Goal: Transaction & Acquisition: Purchase product/service

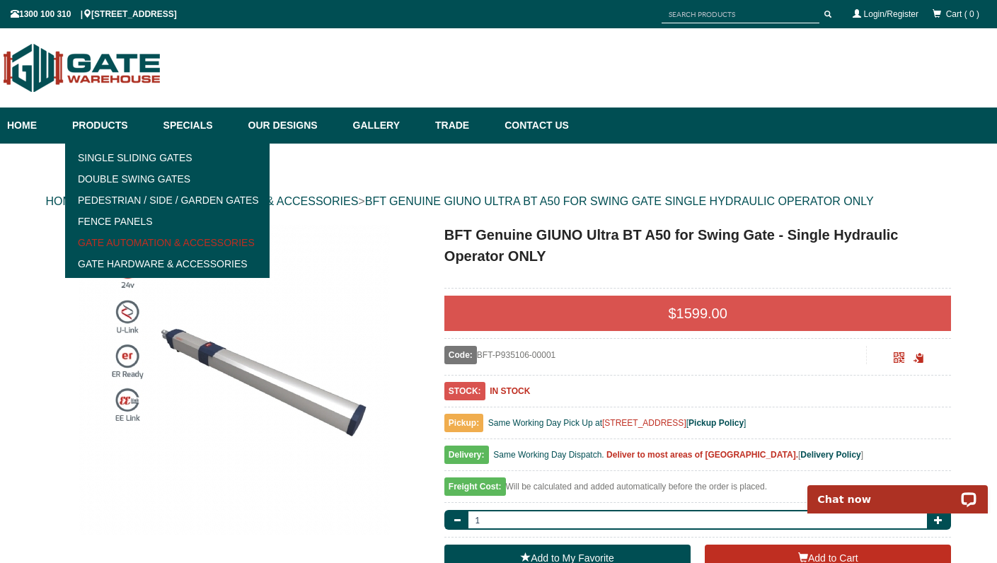
click at [118, 241] on link "Gate Automation & Accessories" at bounding box center [167, 242] width 196 height 21
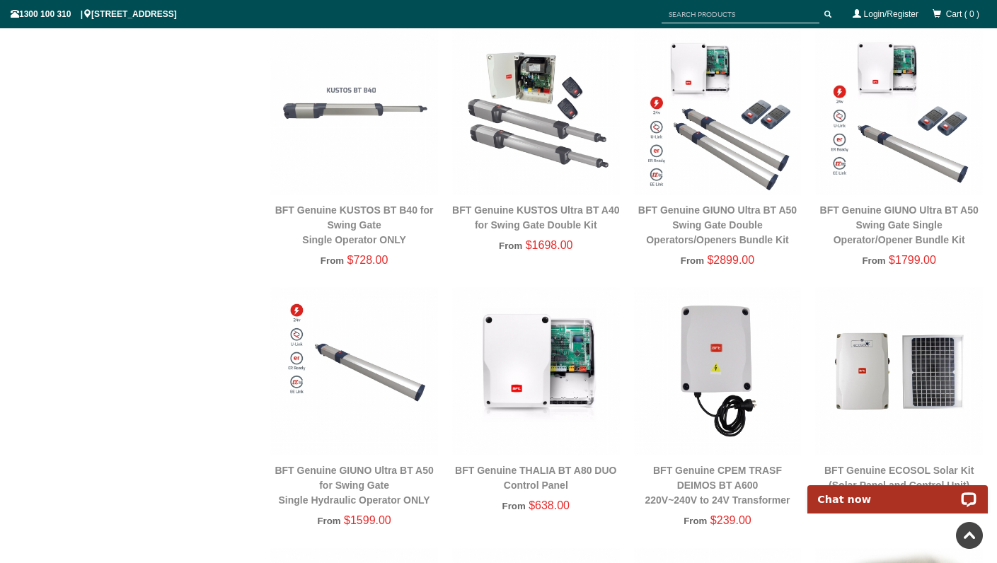
scroll to position [472, 0]
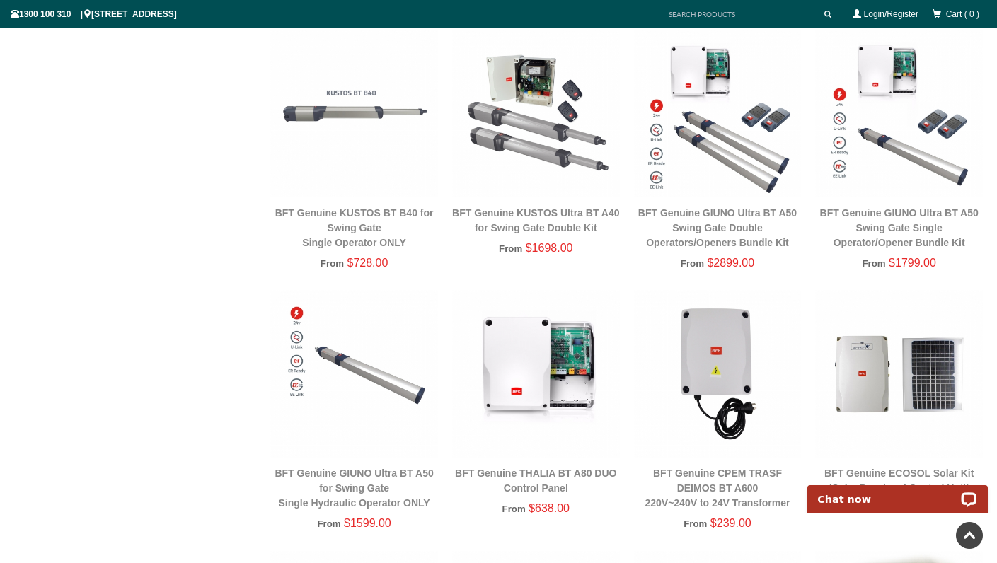
click at [886, 154] on img at bounding box center [899, 114] width 168 height 168
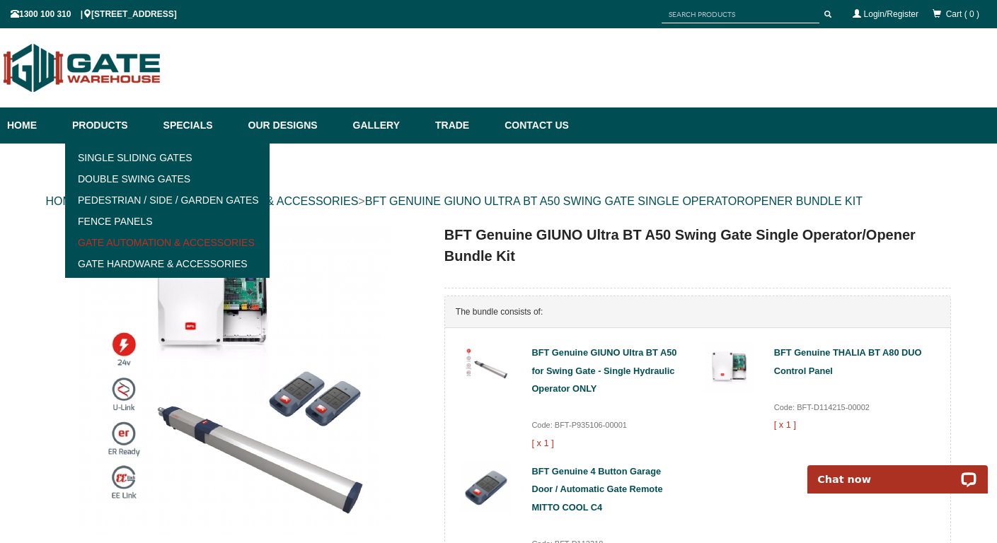
click at [113, 241] on link "Gate Automation & Accessories" at bounding box center [167, 242] width 196 height 21
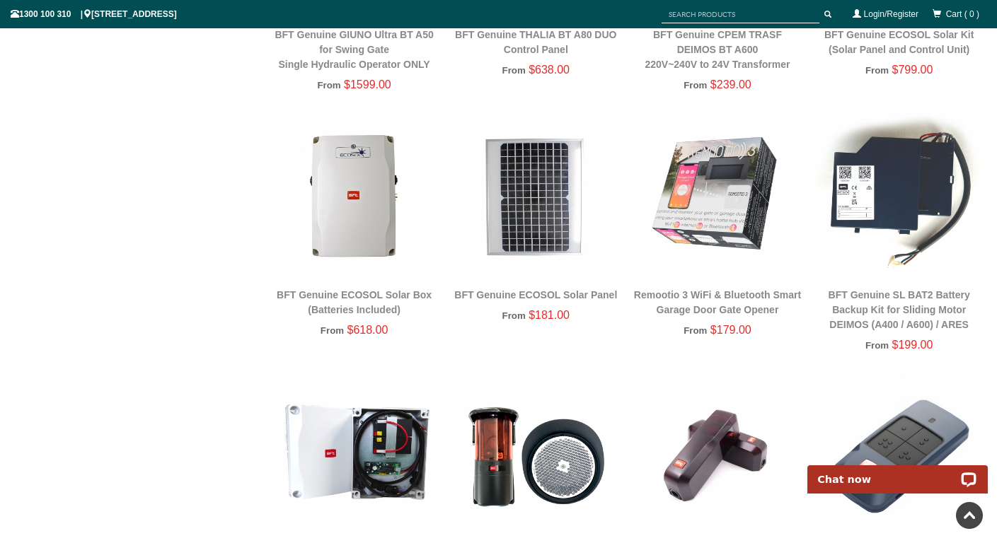
scroll to position [765, 0]
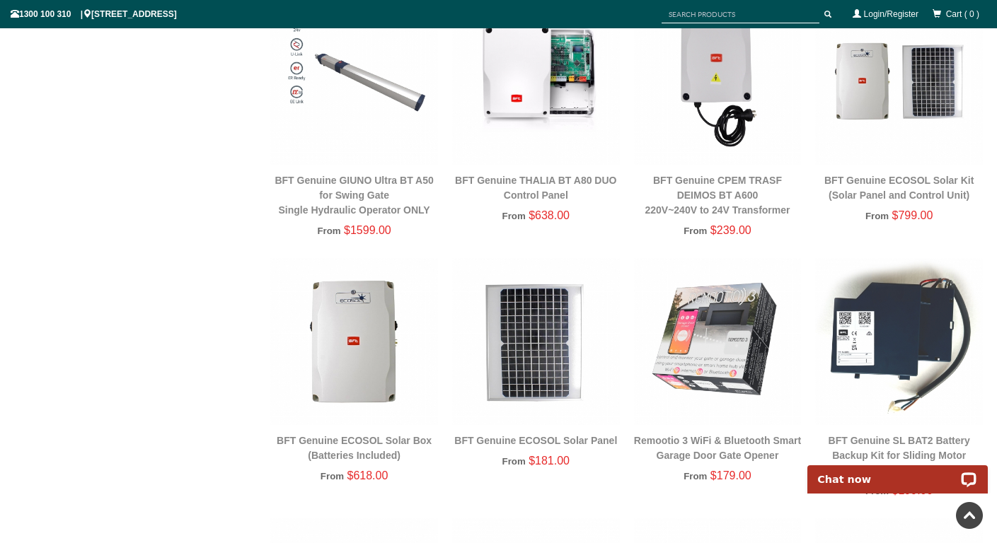
click at [885, 97] on img at bounding box center [899, 81] width 168 height 168
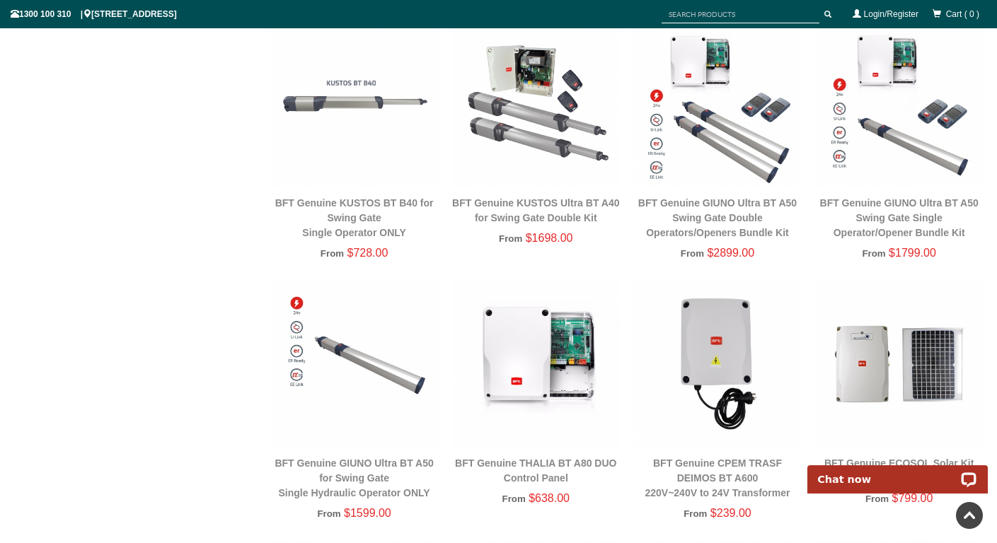
scroll to position [316, 0]
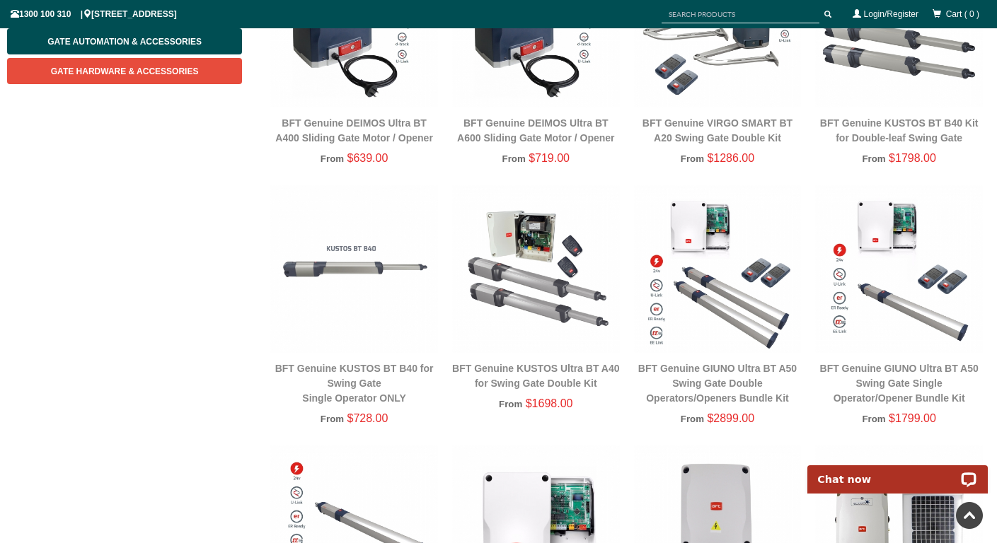
click at [915, 313] on img at bounding box center [899, 269] width 168 height 168
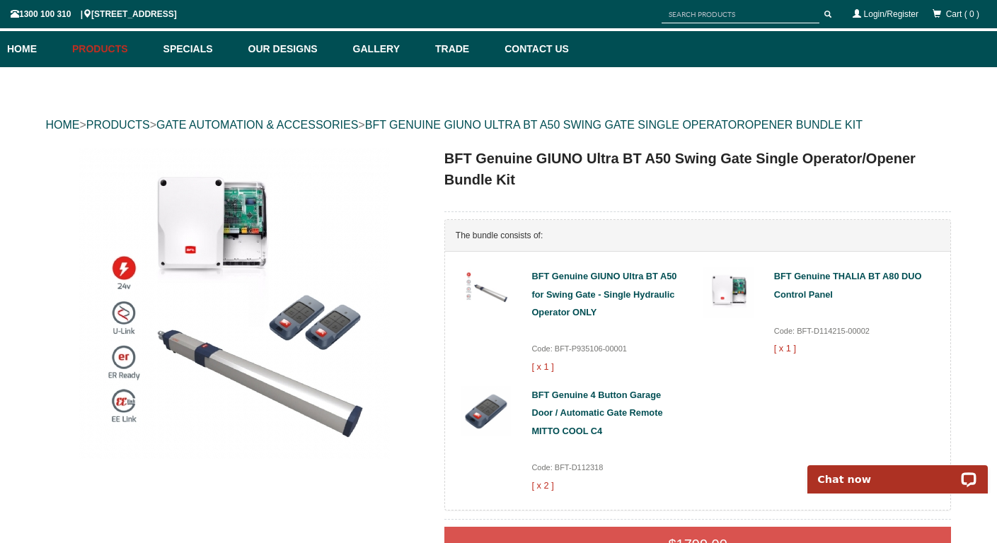
scroll to position [21, 0]
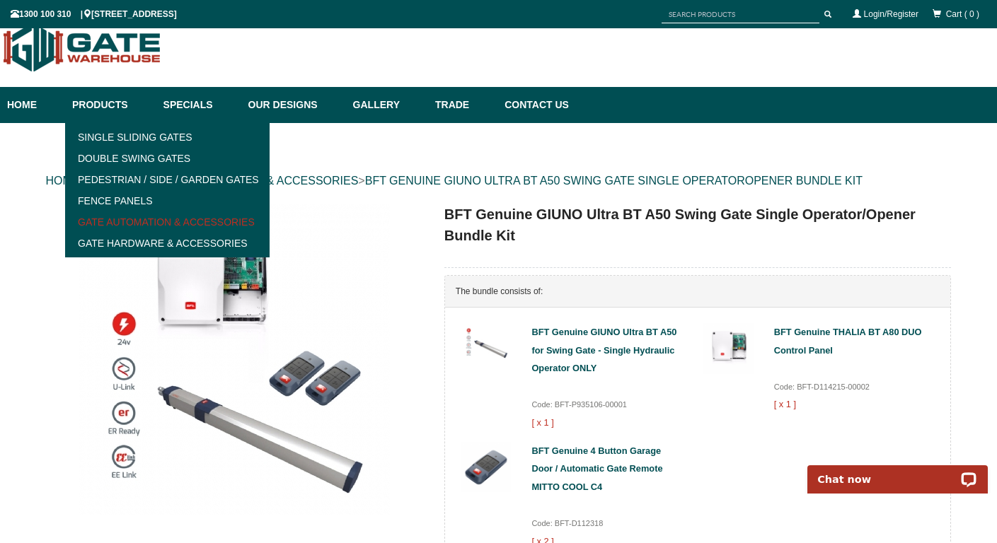
click at [122, 219] on link "Gate Automation & Accessories" at bounding box center [167, 222] width 196 height 21
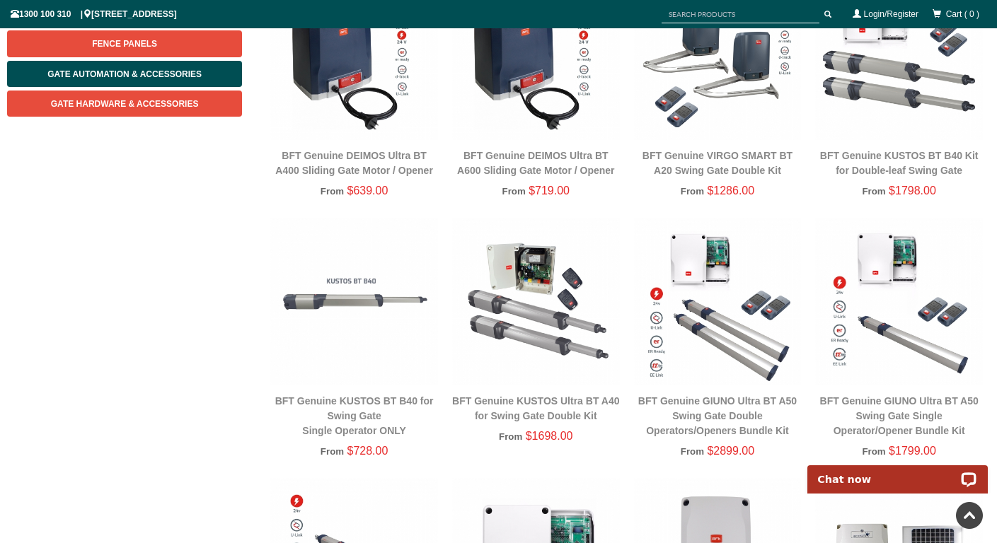
scroll to position [287, 0]
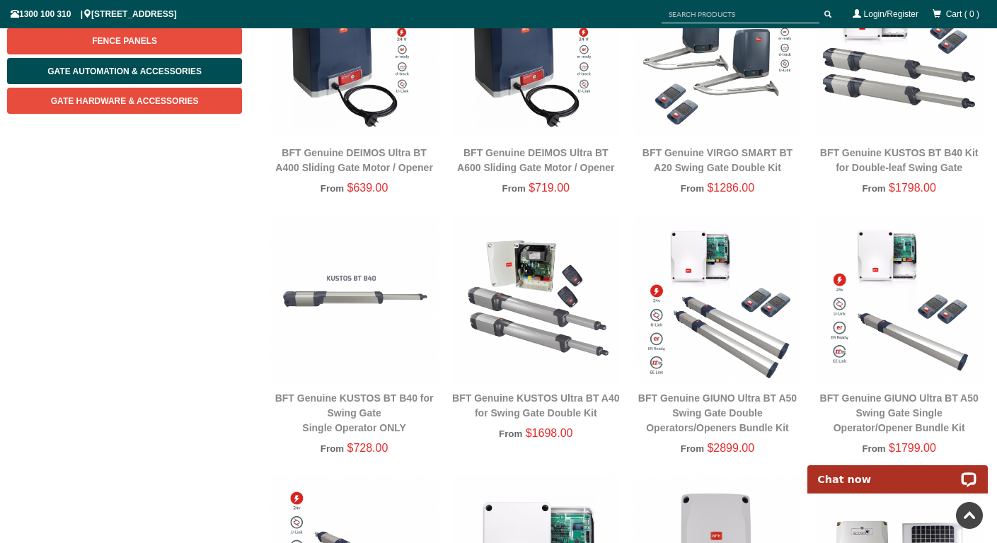
click at [880, 281] on img at bounding box center [899, 299] width 168 height 168
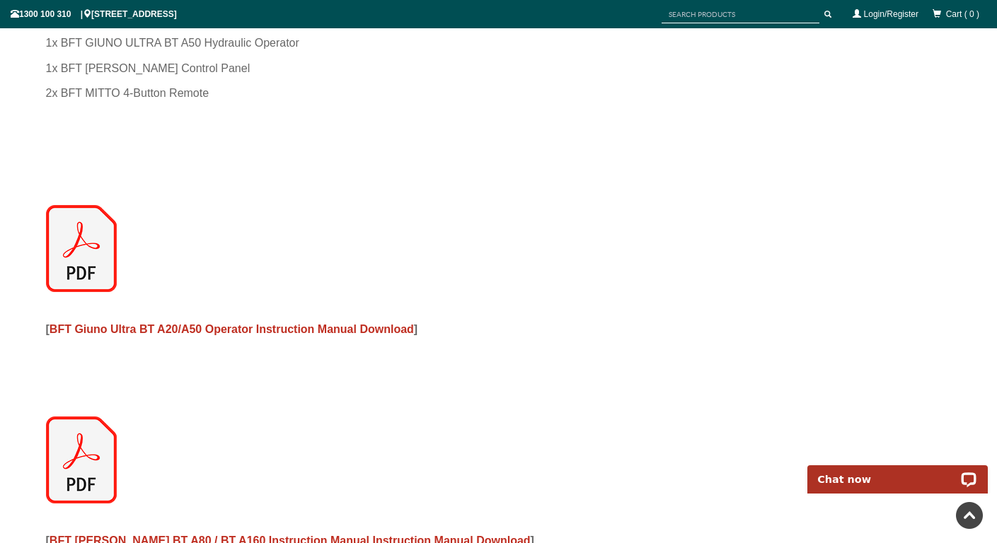
scroll to position [2057, 0]
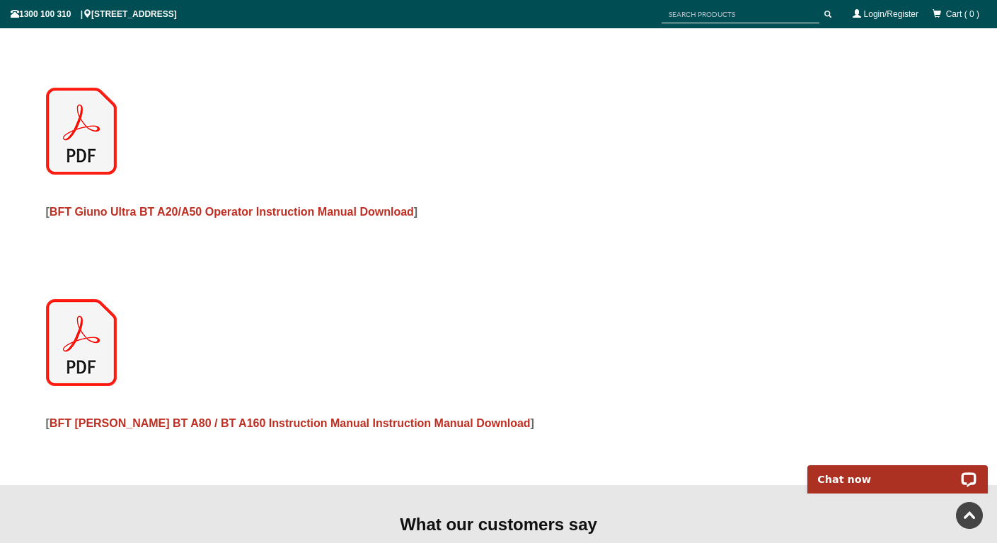
click at [98, 342] on img at bounding box center [81, 342] width 71 height 87
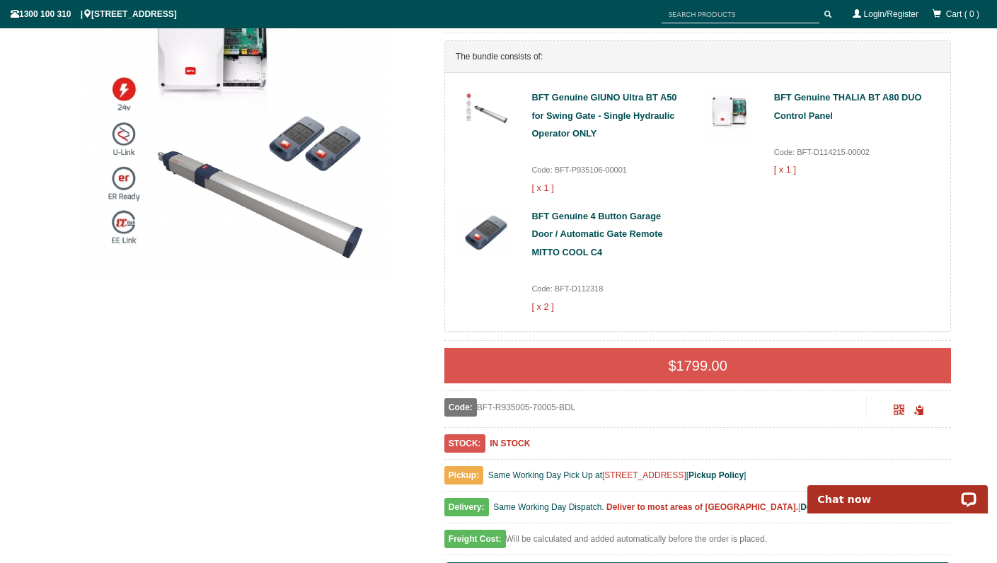
scroll to position [581, 0]
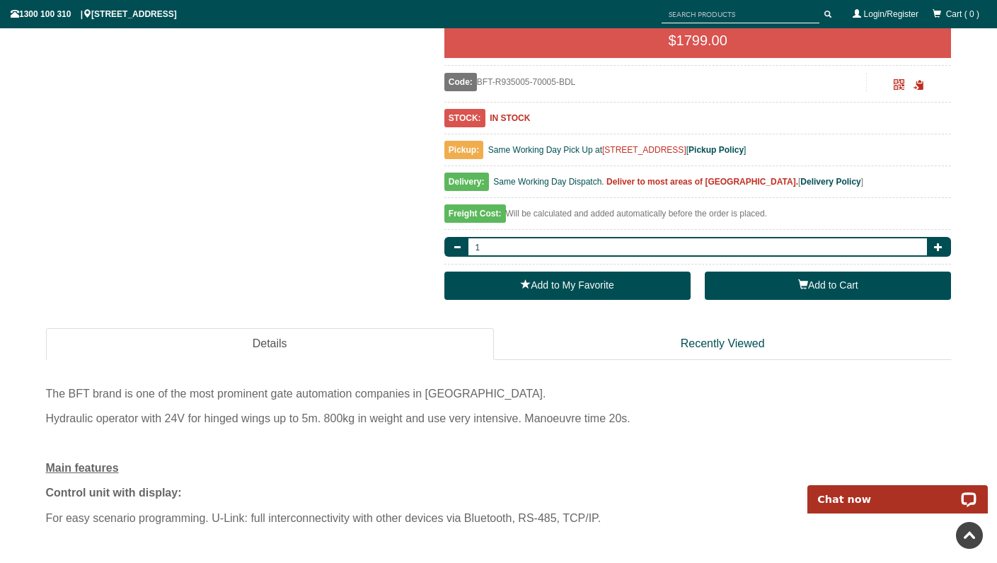
click at [831, 280] on button "Add to Cart" at bounding box center [828, 286] width 246 height 28
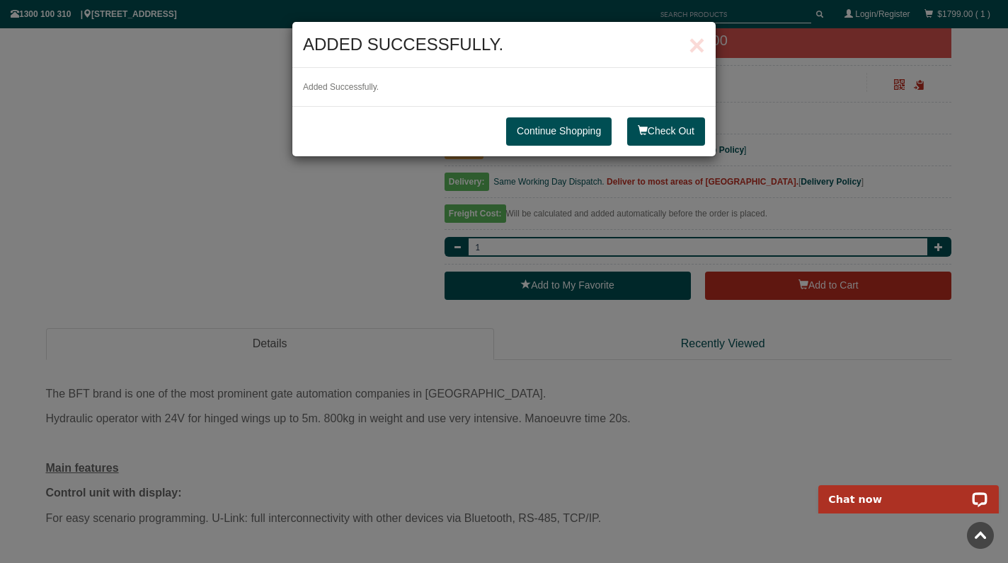
click at [570, 127] on link "Continue Shopping" at bounding box center [558, 131] width 105 height 28
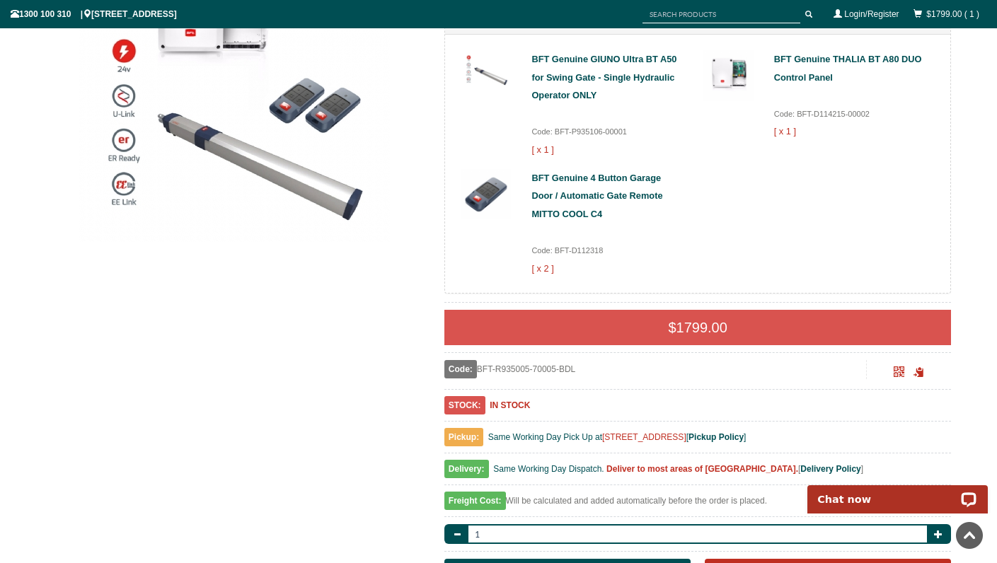
scroll to position [0, 0]
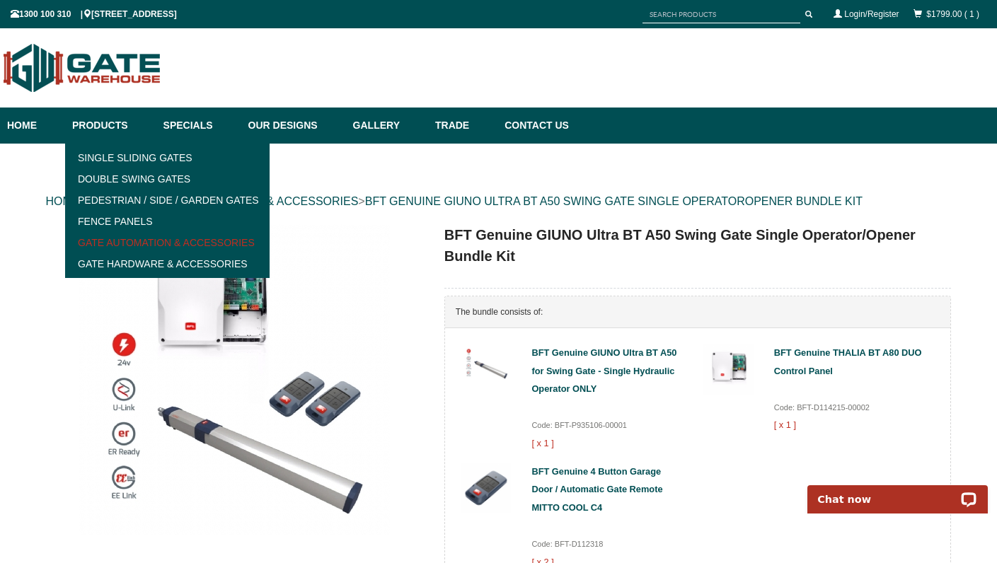
click at [132, 240] on link "Gate Automation & Accessories" at bounding box center [167, 242] width 196 height 21
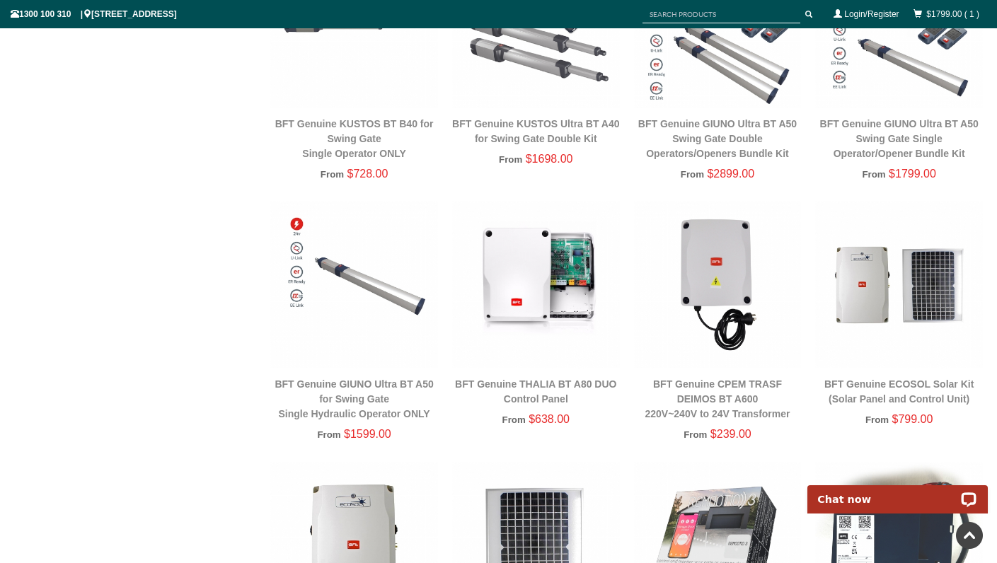
scroll to position [706, 0]
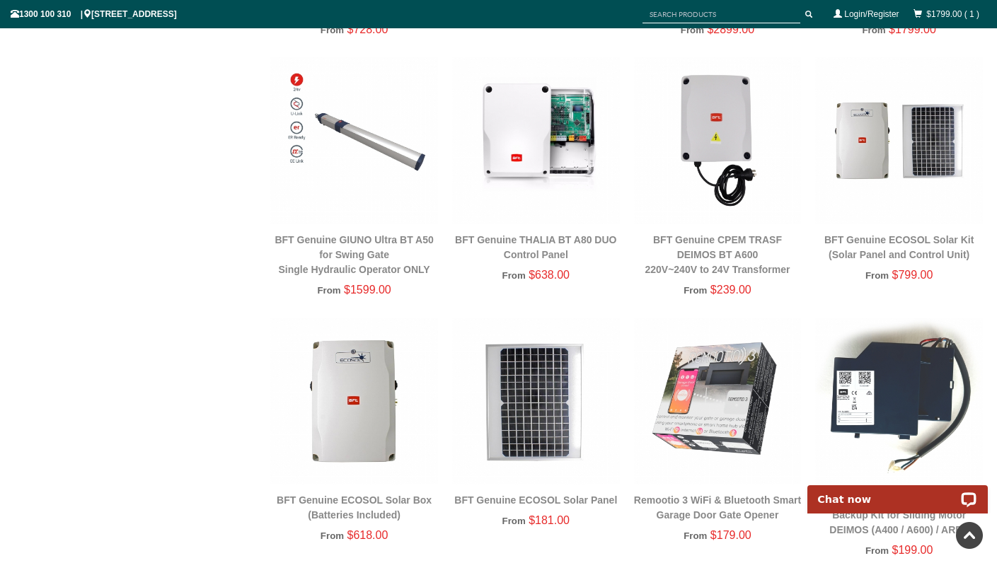
click at [922, 163] on img at bounding box center [899, 141] width 168 height 168
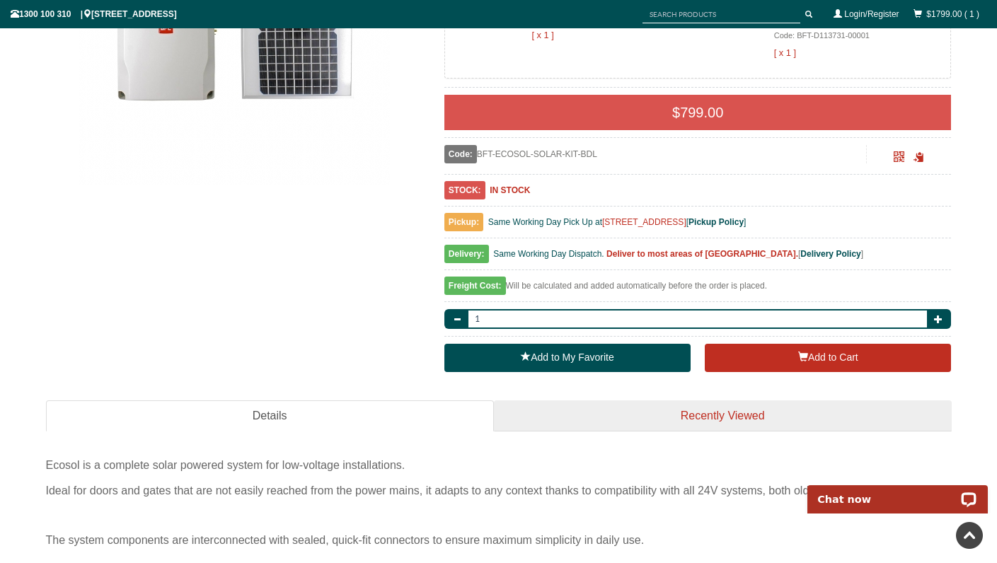
scroll to position [460, 0]
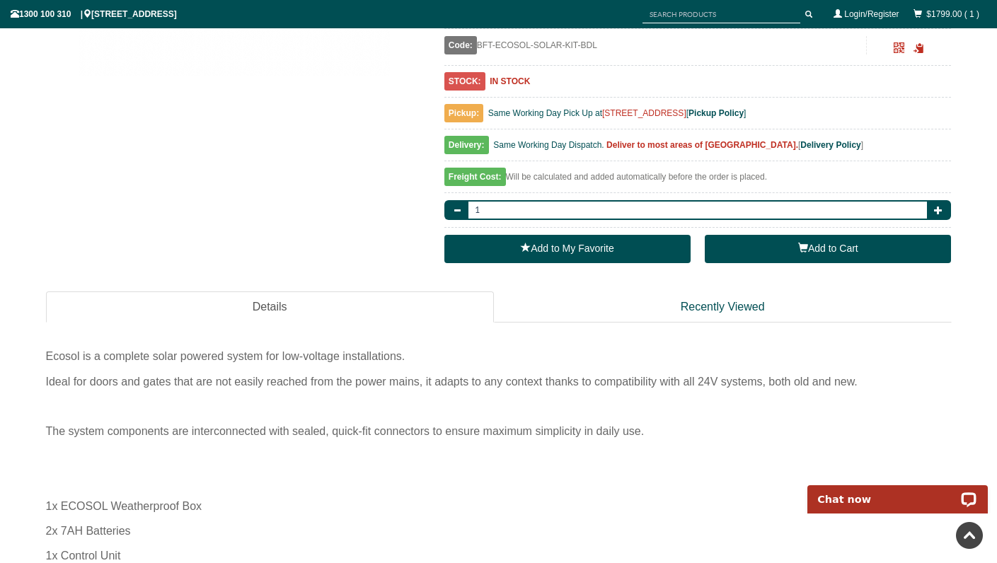
click at [807, 247] on button "Add to Cart" at bounding box center [828, 249] width 246 height 28
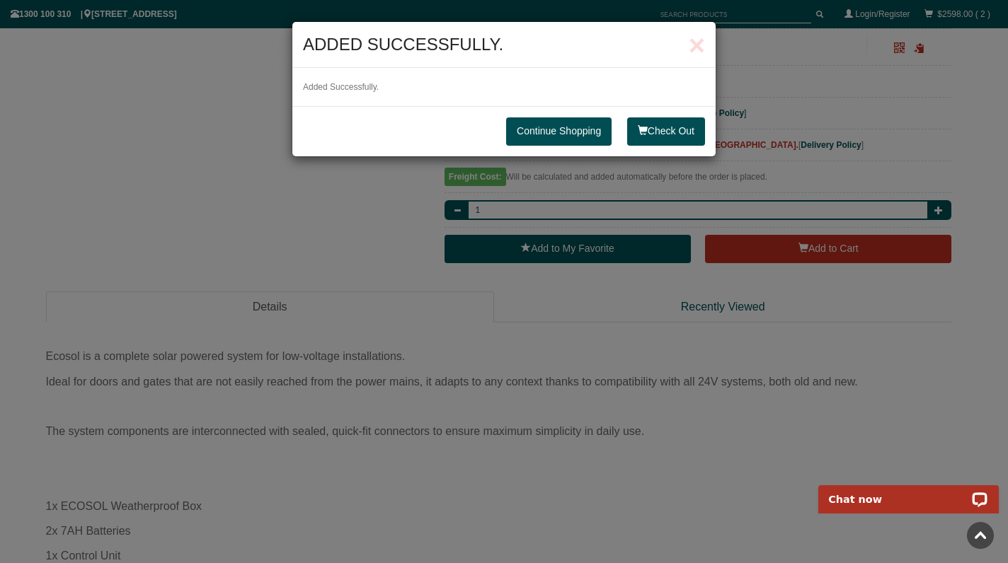
click at [555, 128] on link "Continue Shopping" at bounding box center [558, 131] width 105 height 28
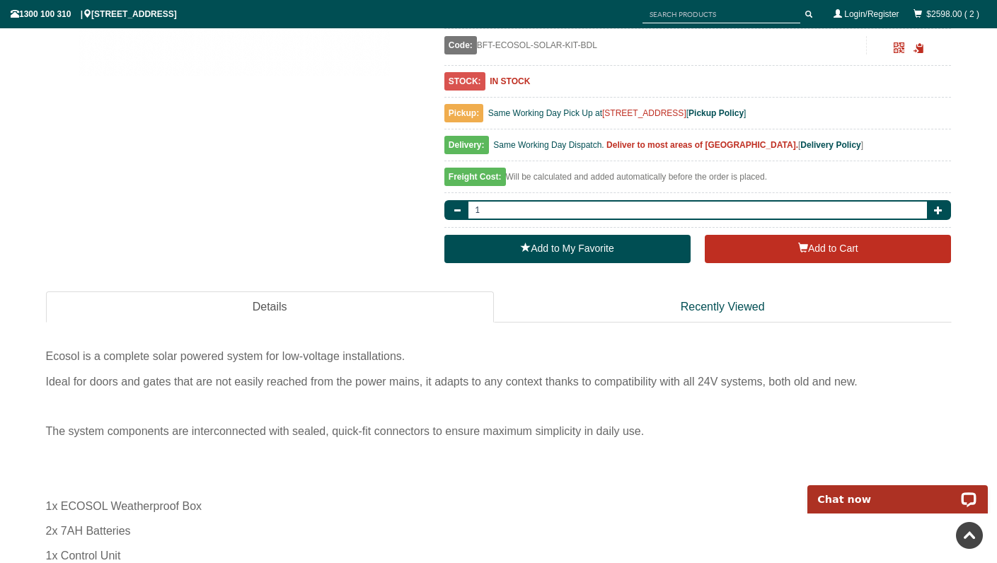
scroll to position [0, 0]
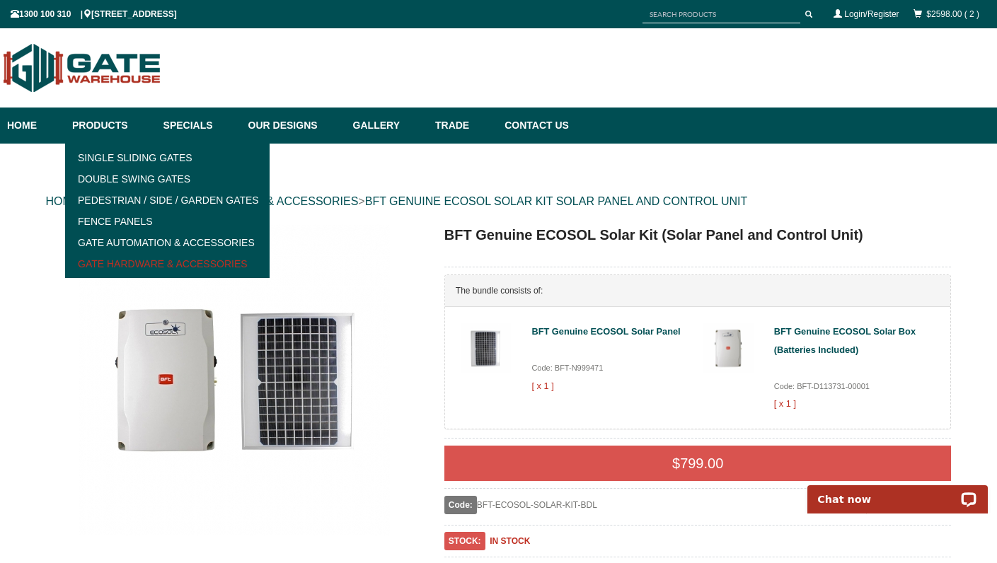
click at [133, 263] on link "Gate Hardware & Accessories" at bounding box center [167, 263] width 196 height 21
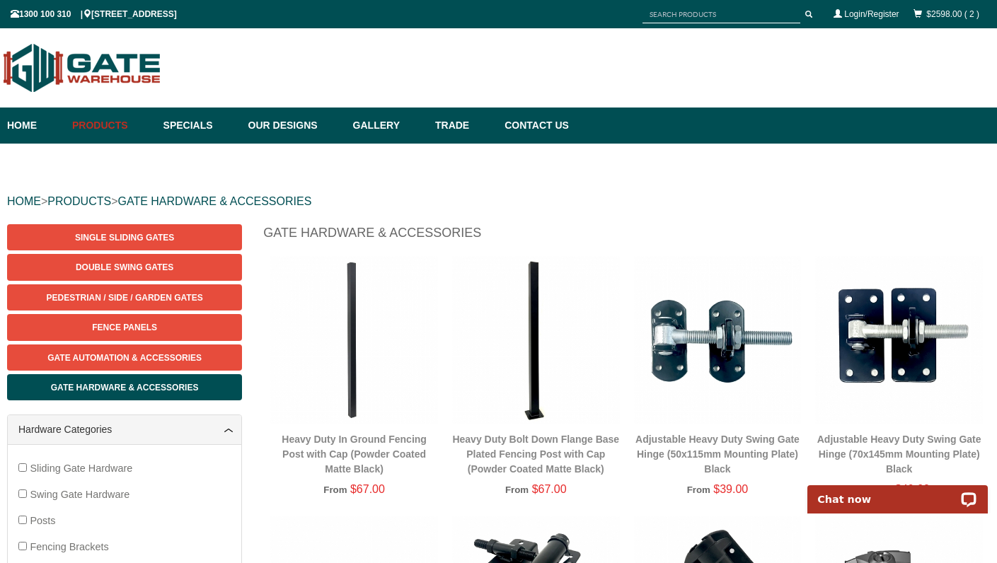
drag, startPoint x: 238, startPoint y: 14, endPoint x: 110, endPoint y: 8, distance: 128.2
click at [110, 8] on div "1300 100 310 | 8 High St, Bayswater, VIC 3153 $2598.00 ( 2 ) Login/Register" at bounding box center [499, 13] width 976 height 25
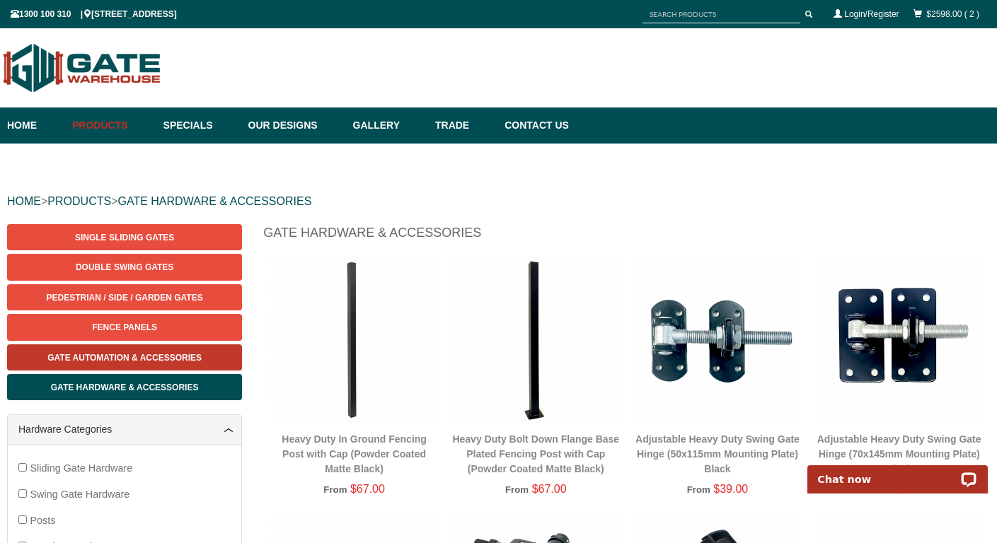
click at [150, 359] on span "Gate Automation & Accessories" at bounding box center [124, 358] width 154 height 10
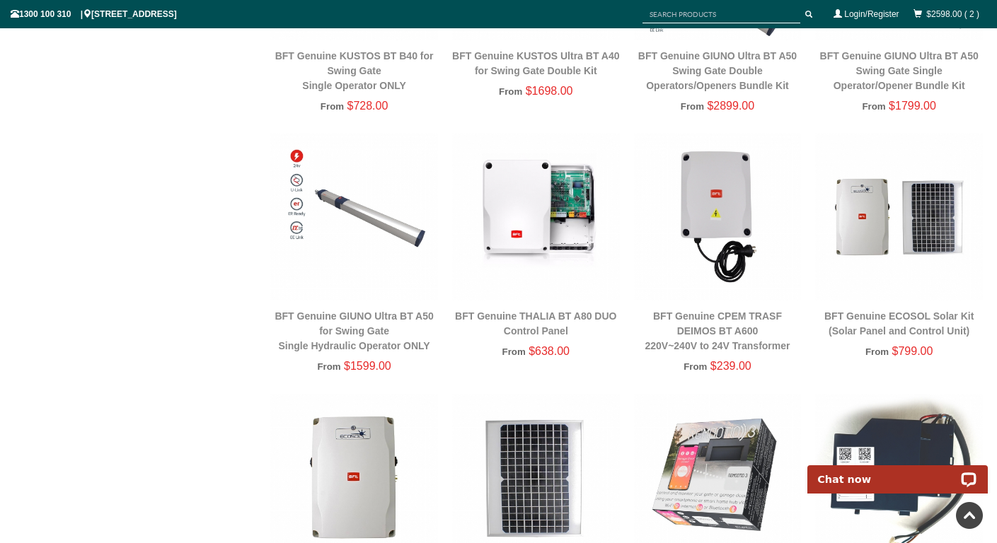
scroll to position [708, 0]
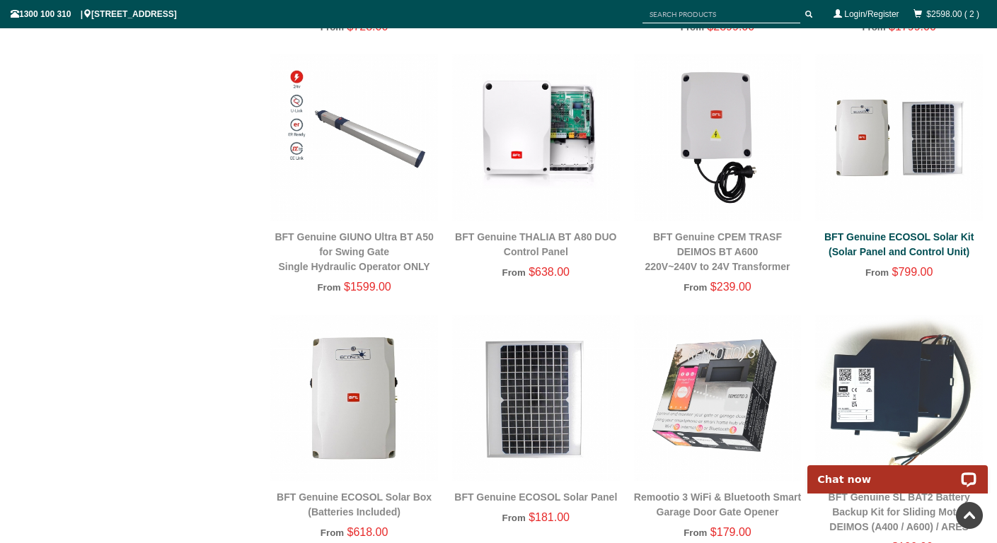
click at [857, 238] on link "BFT Genuine ECOSOL Solar Kit (Solar Panel and Control Unit)" at bounding box center [898, 244] width 149 height 26
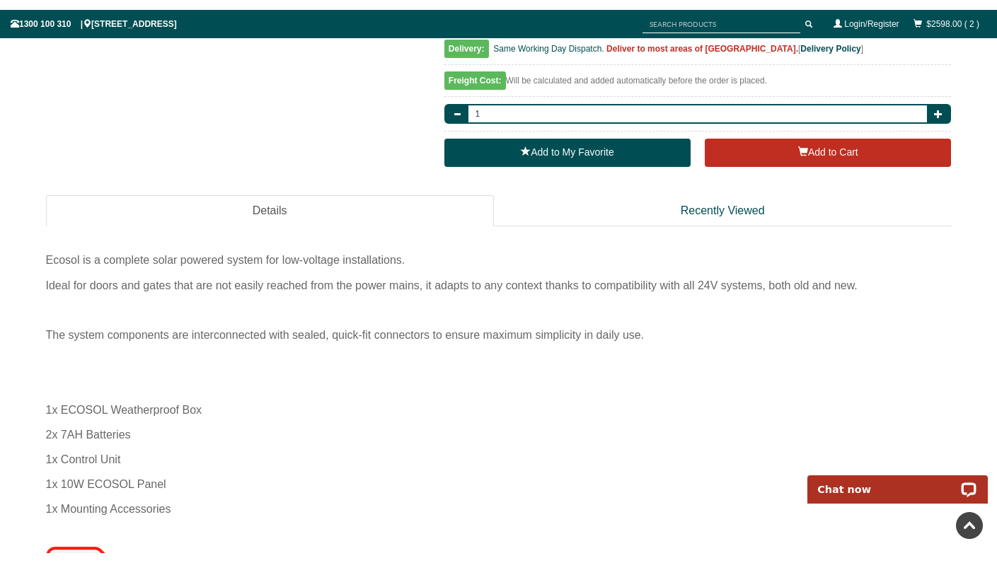
scroll to position [838, 0]
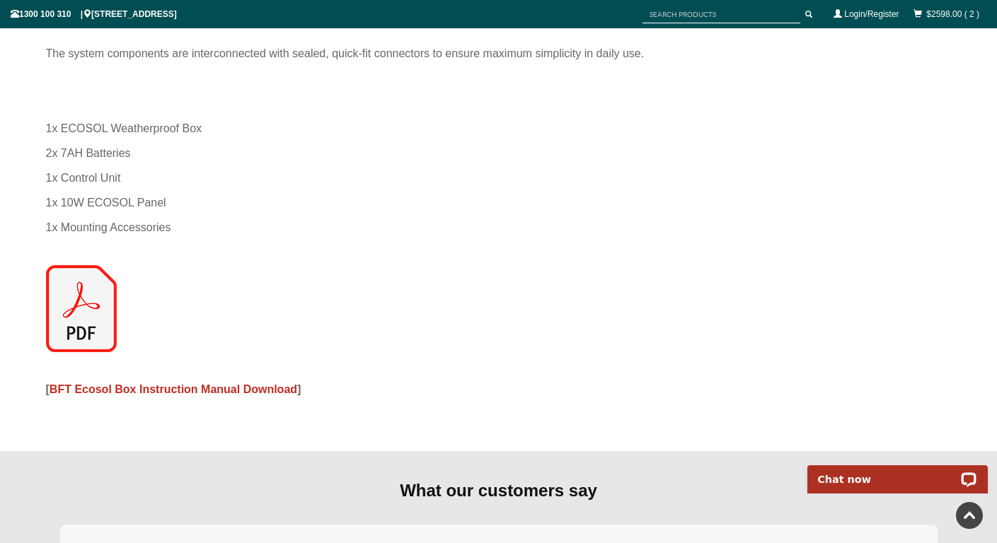
click at [117, 384] on span "BFT Ecosol Box Instruction Manual Download" at bounding box center [174, 390] width 248 height 12
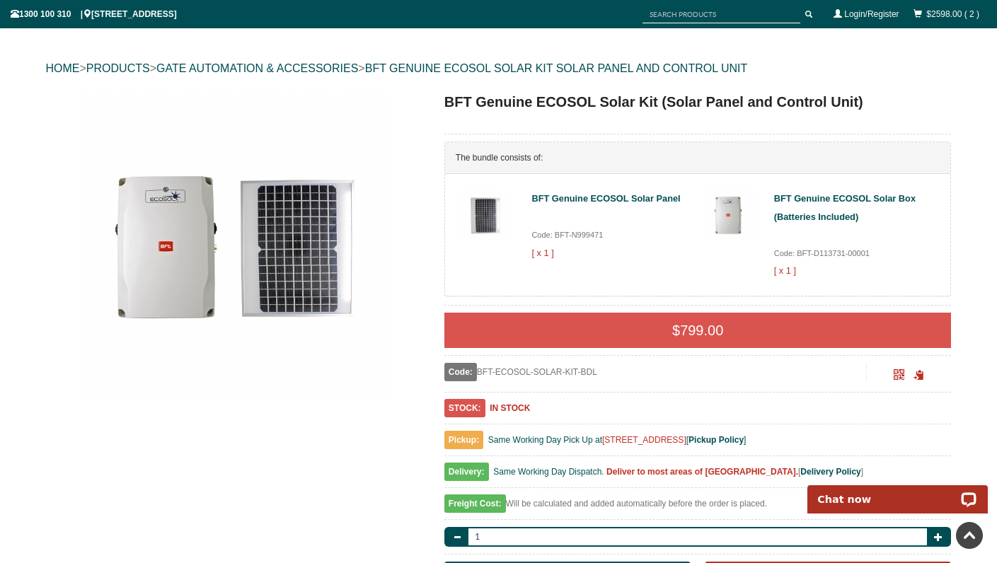
scroll to position [0, 0]
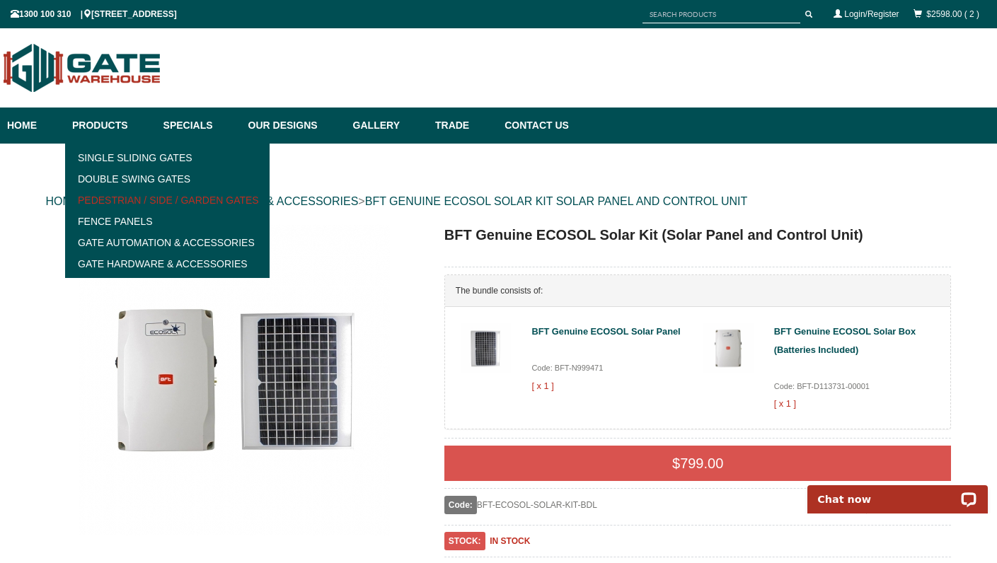
click at [138, 200] on link "Pedestrian / Side / Garden Gates" at bounding box center [167, 200] width 196 height 21
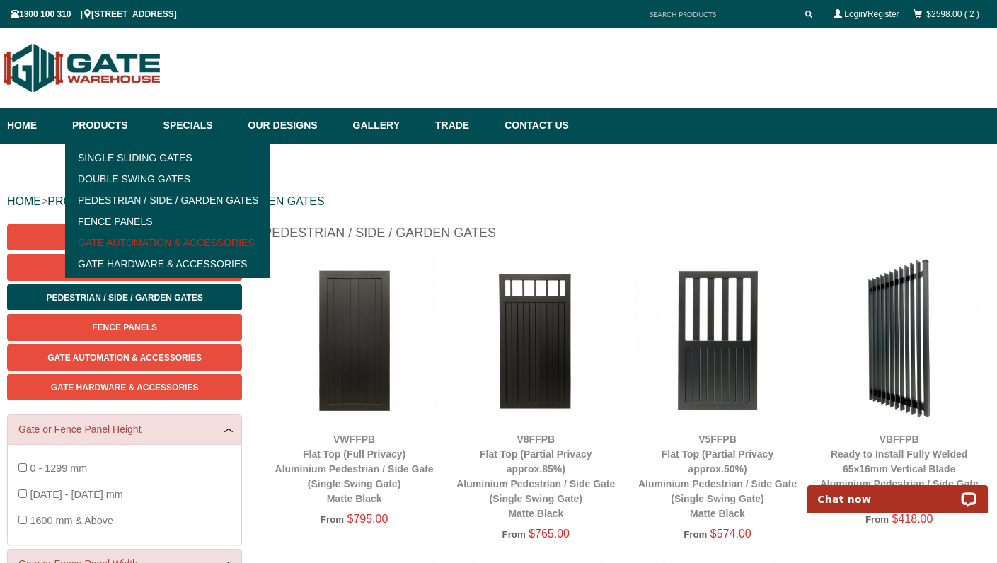
click at [127, 245] on link "Gate Automation & Accessories" at bounding box center [167, 242] width 196 height 21
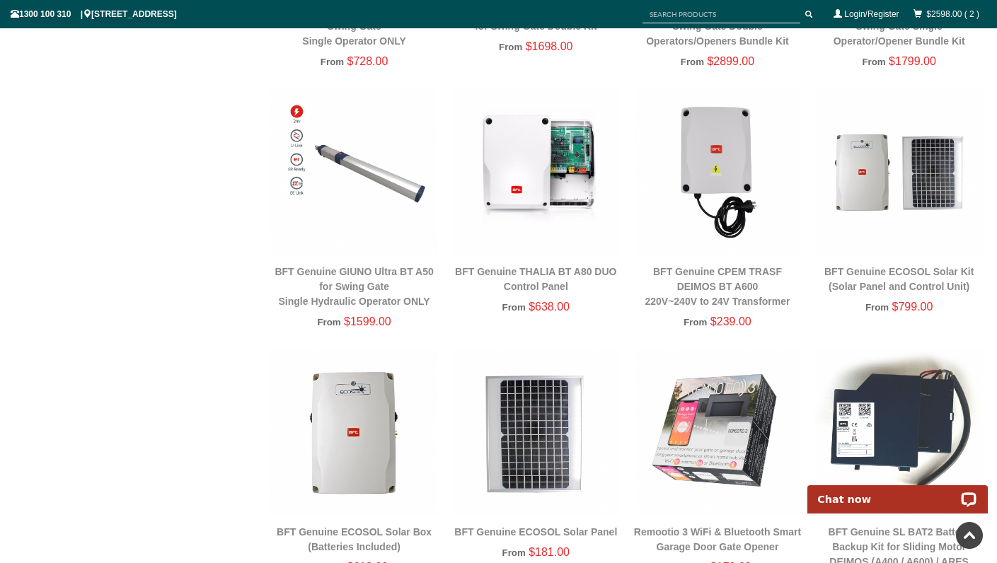
scroll to position [403, 0]
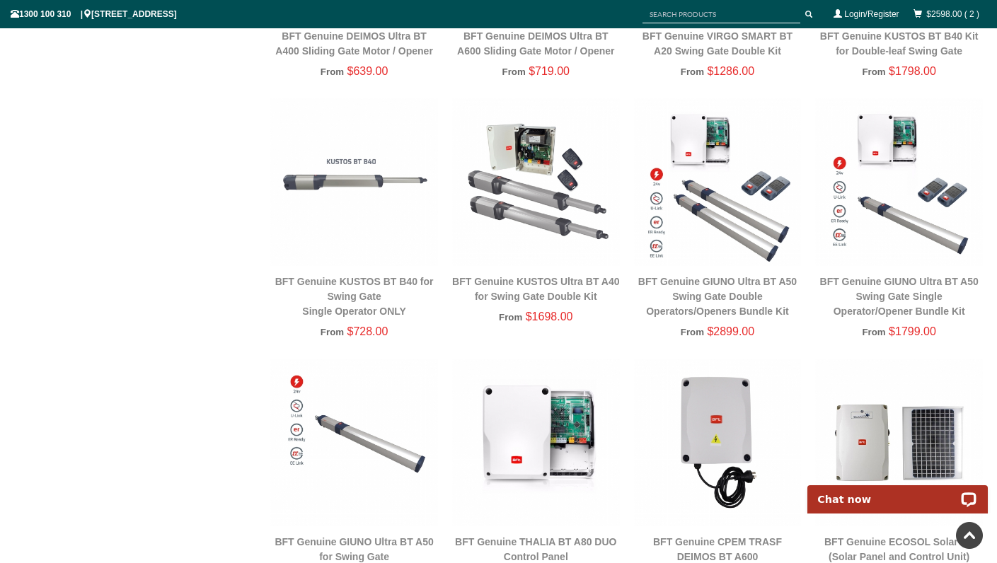
click at [890, 163] on img at bounding box center [899, 182] width 168 height 168
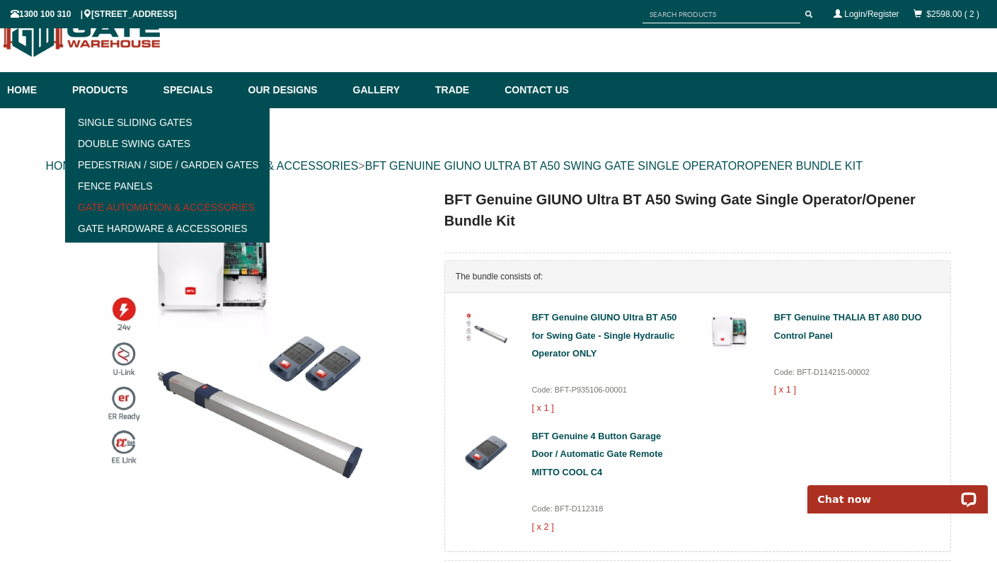
click at [117, 203] on link "Gate Automation & Accessories" at bounding box center [167, 207] width 196 height 21
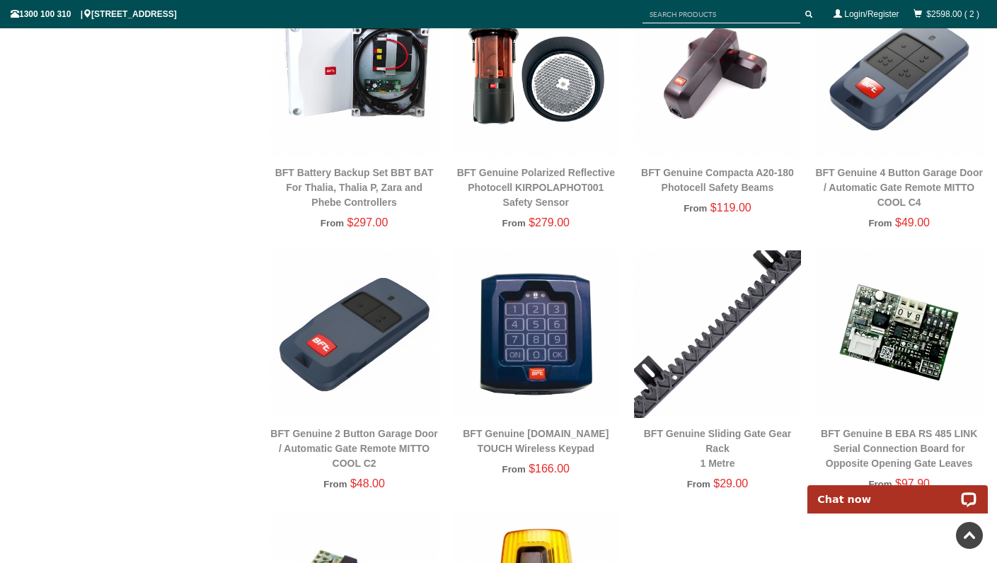
scroll to position [1345, 0]
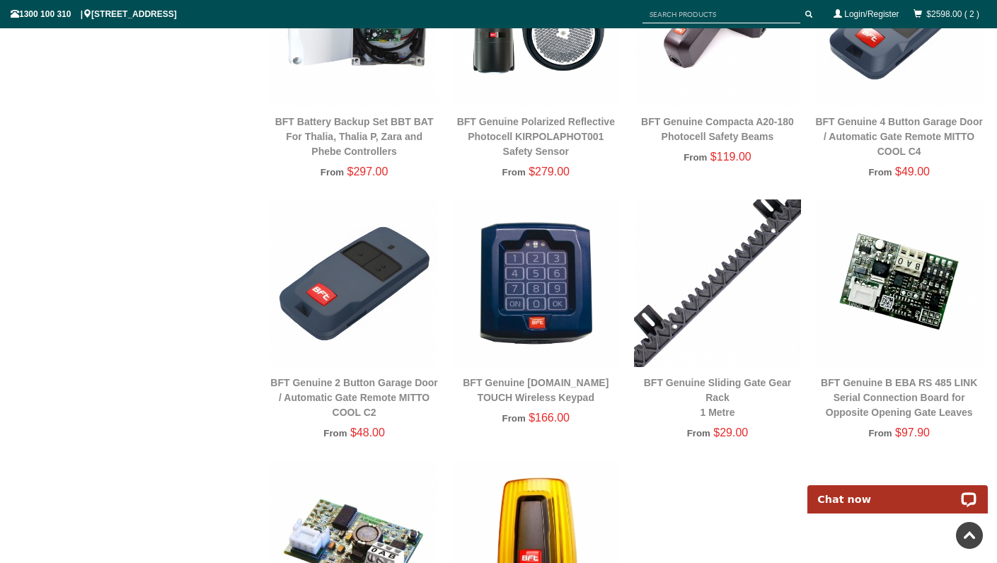
click at [353, 309] on img at bounding box center [354, 284] width 168 height 168
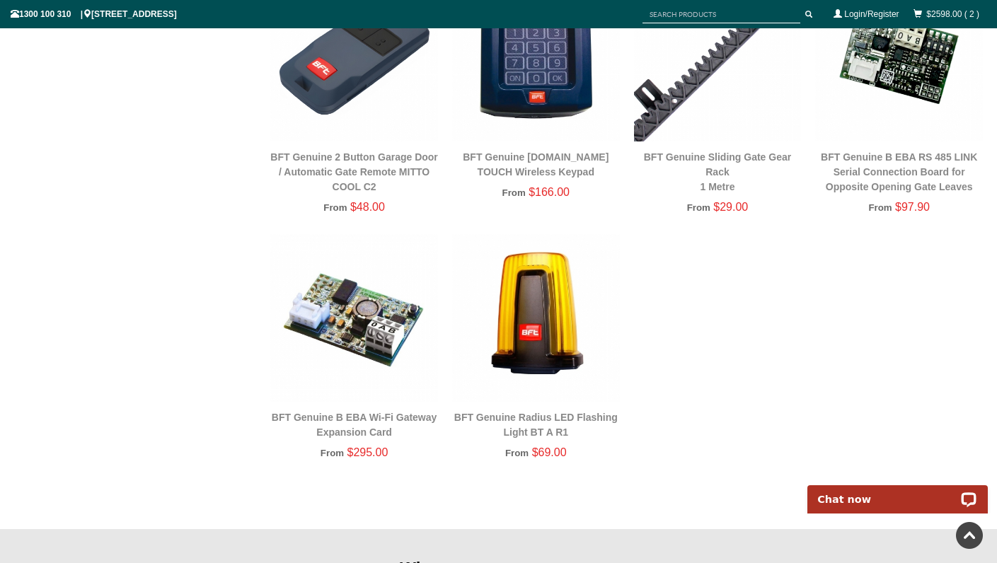
scroll to position [1614, 0]
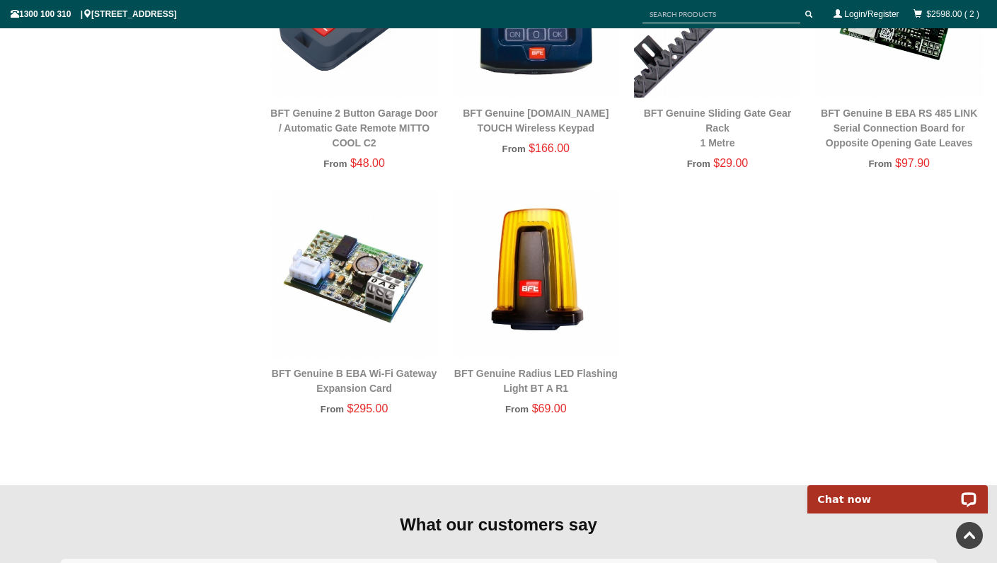
click at [341, 278] on img at bounding box center [354, 274] width 168 height 168
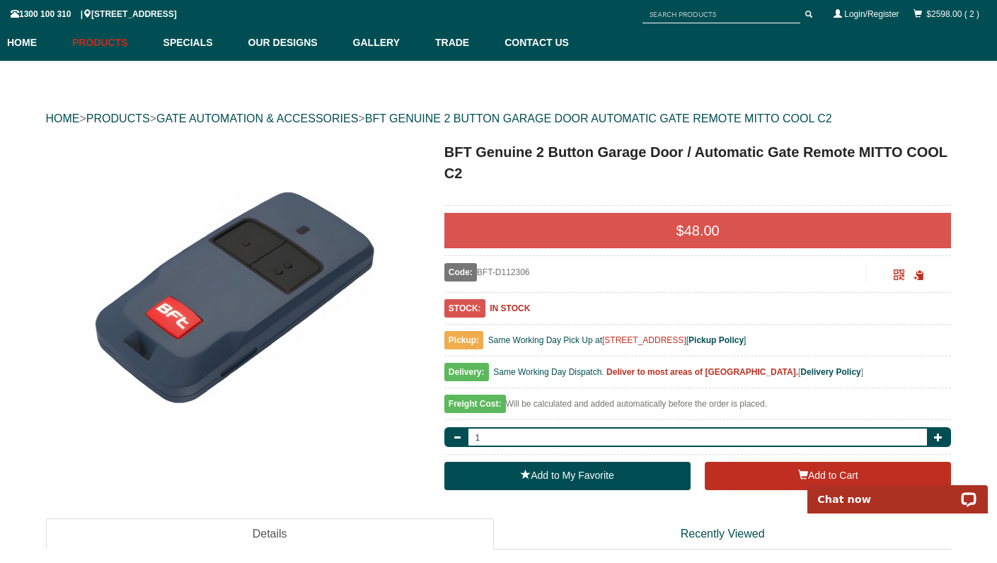
scroll to position [86, 0]
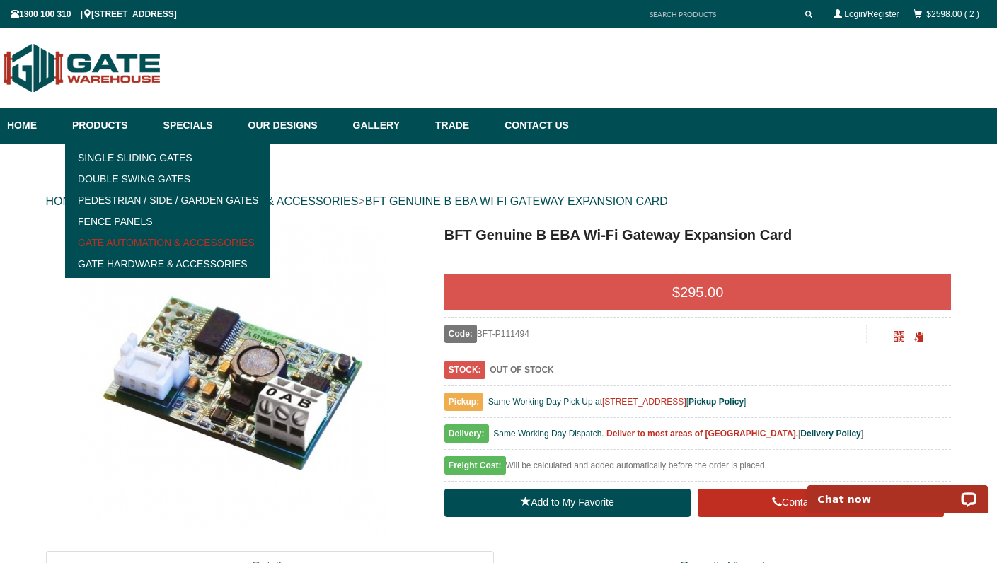
click at [124, 239] on link "Gate Automation & Accessories" at bounding box center [167, 242] width 196 height 21
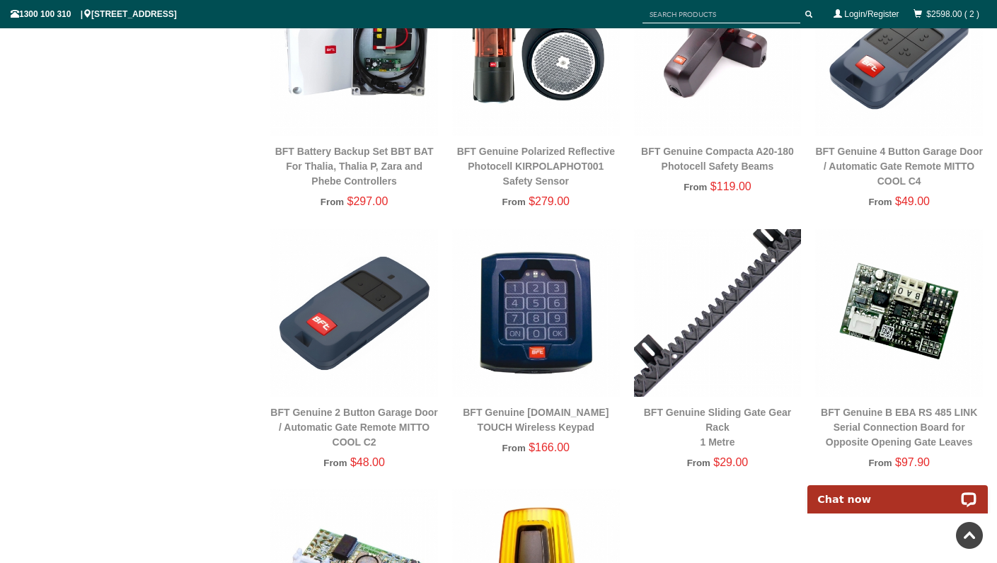
scroll to position [1312, 0]
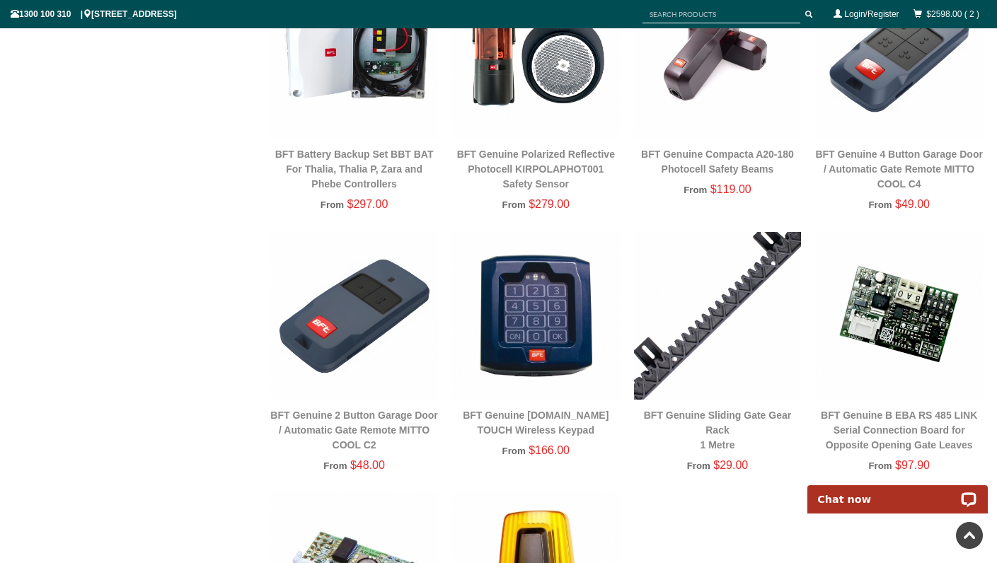
click at [875, 106] on img at bounding box center [899, 56] width 168 height 168
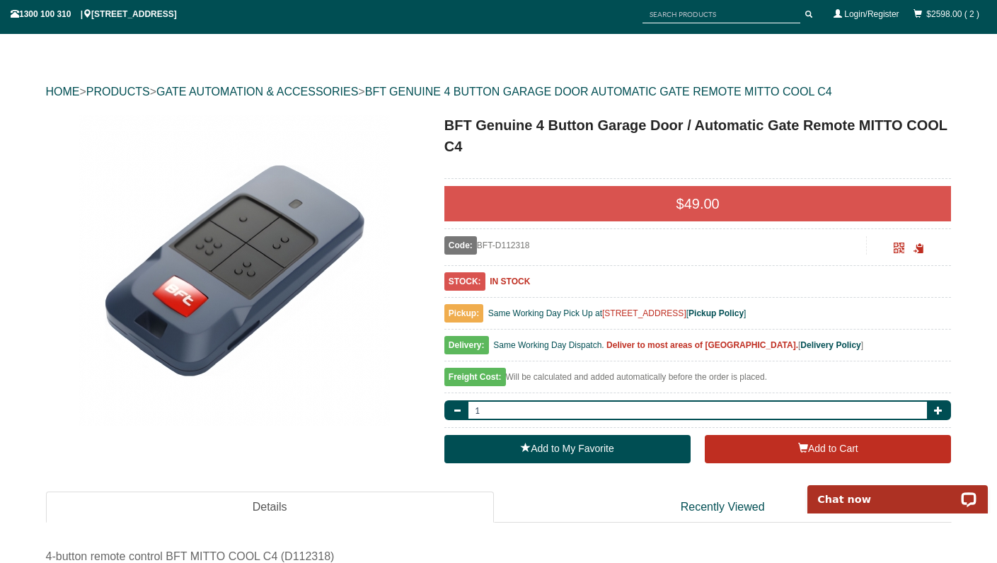
scroll to position [231, 0]
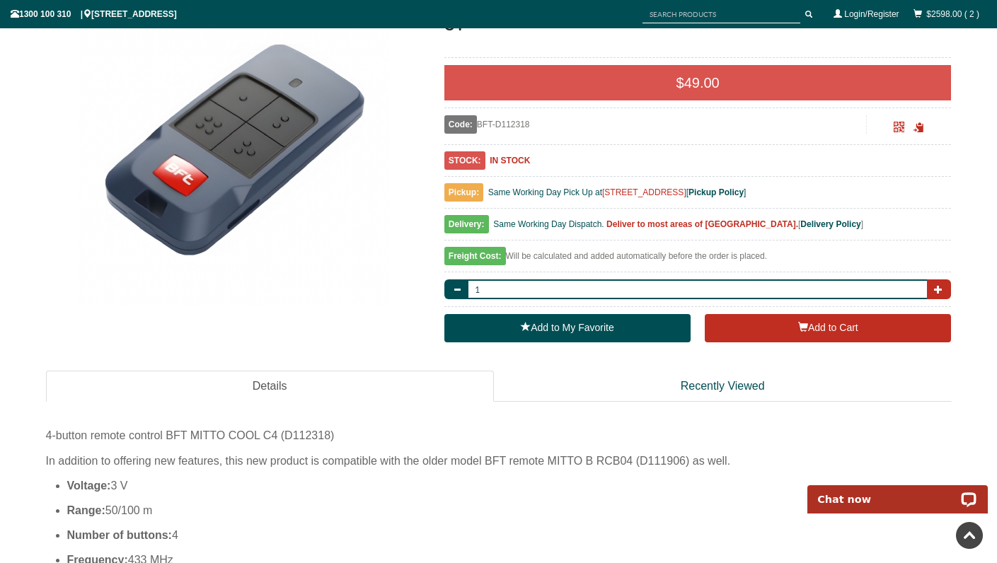
click at [942, 285] on span "button" at bounding box center [938, 289] width 8 height 8
type input "2"
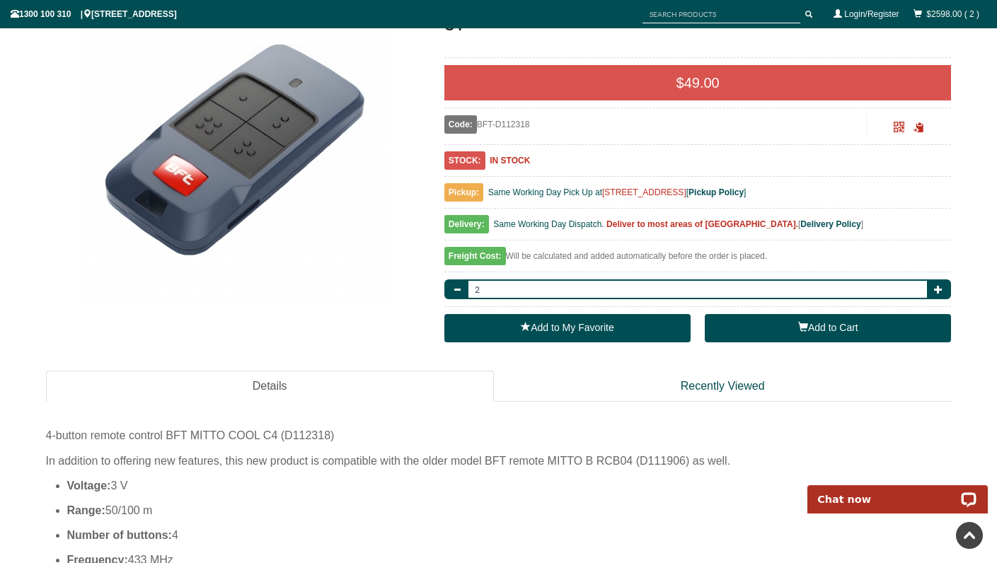
click at [774, 328] on button "Add to Cart" at bounding box center [828, 328] width 246 height 28
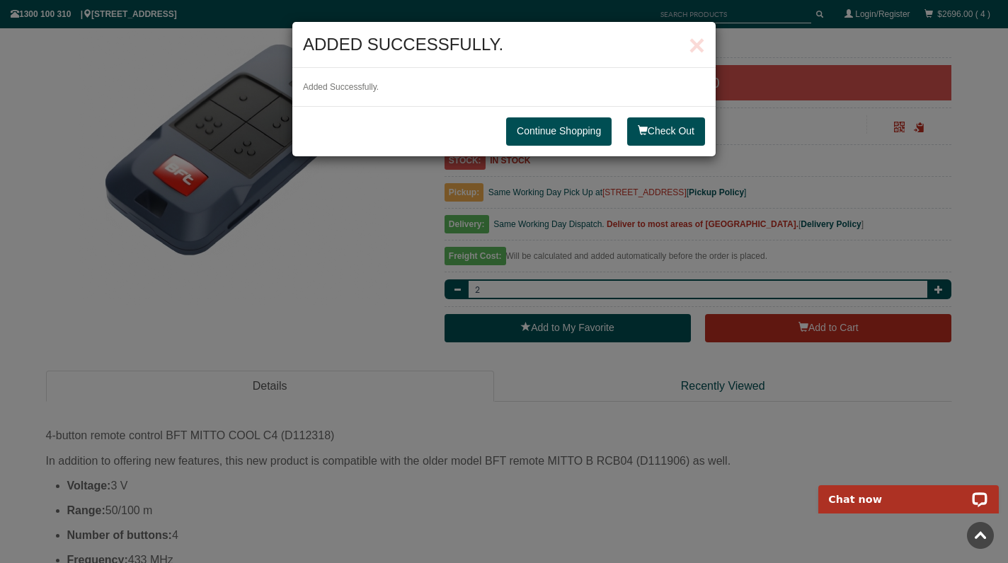
click at [575, 136] on link "Continue Shopping" at bounding box center [558, 131] width 105 height 28
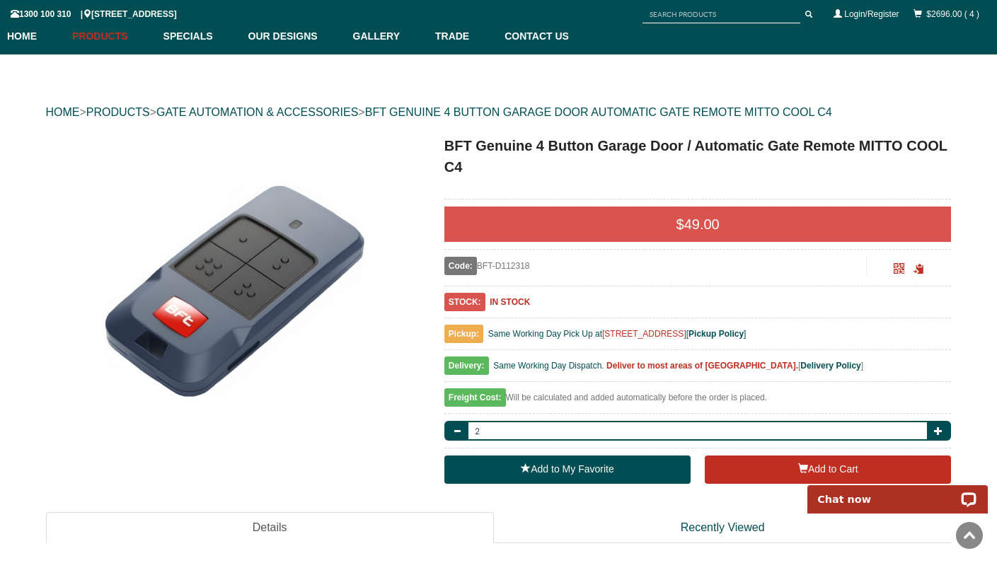
scroll to position [0, 0]
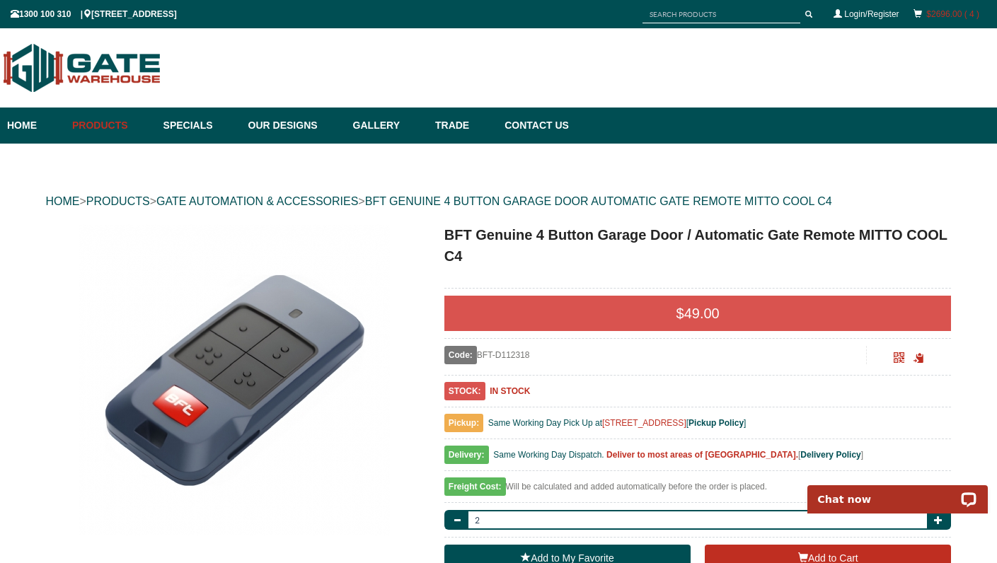
click at [939, 15] on link "$2696.00 ( 4 )" at bounding box center [952, 14] width 53 height 10
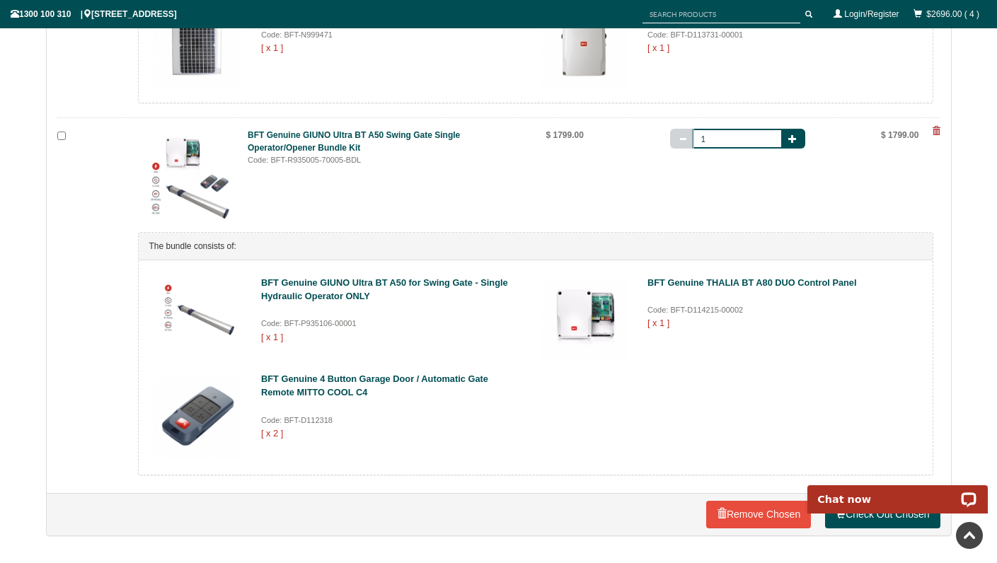
scroll to position [969, 0]
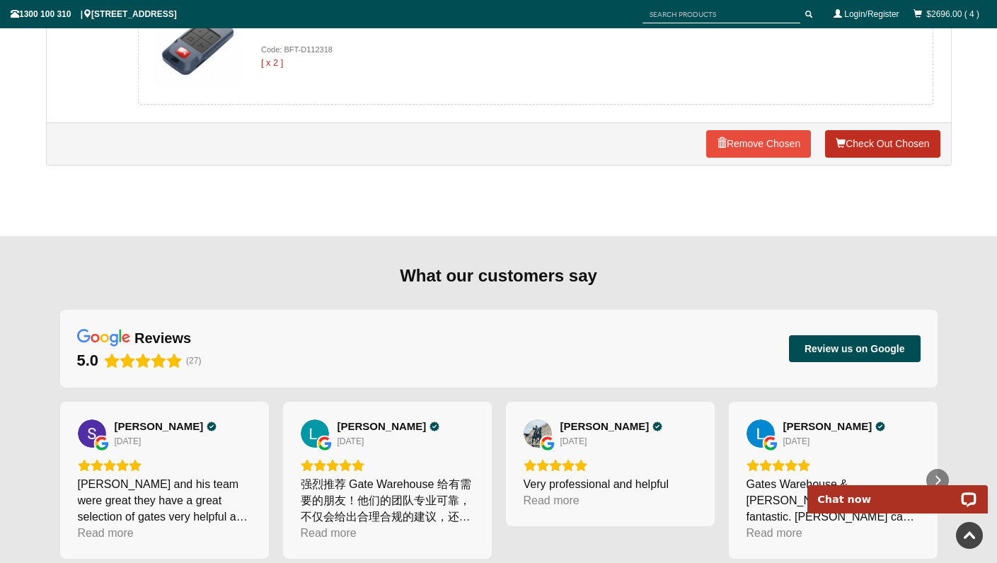
click at [886, 142] on link "Check Out Chosen" at bounding box center [882, 144] width 115 height 28
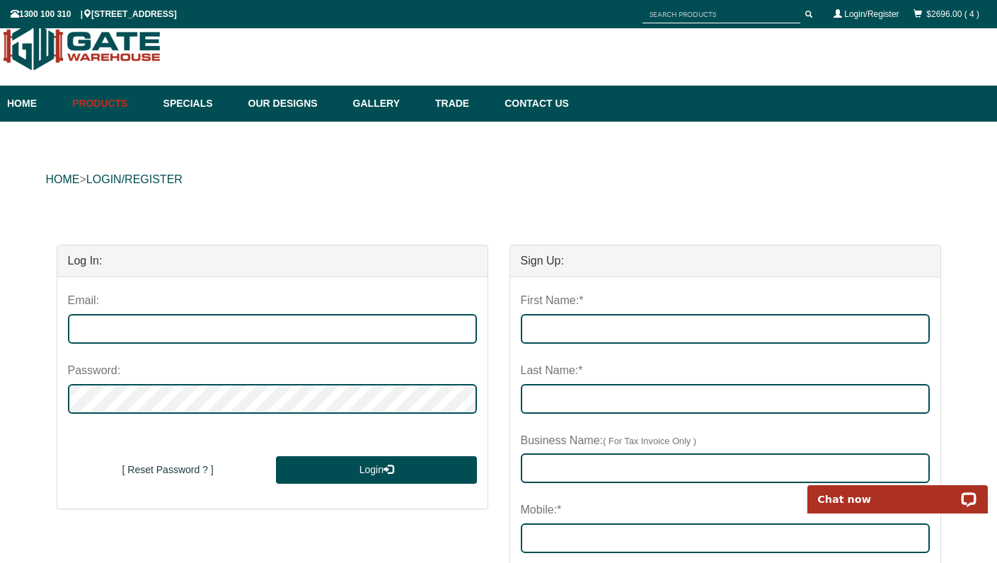
scroll to position [140, 0]
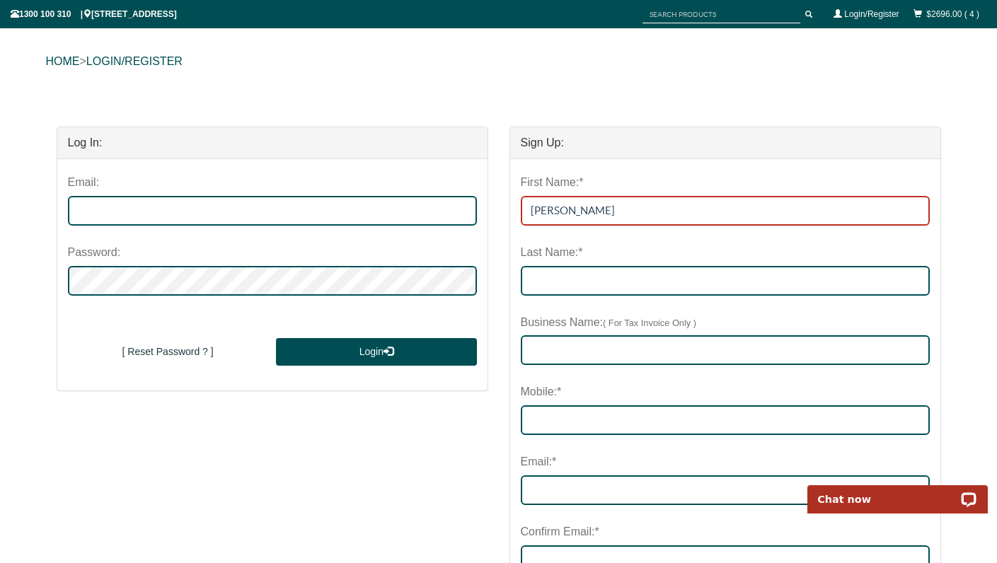
type input "Robert"
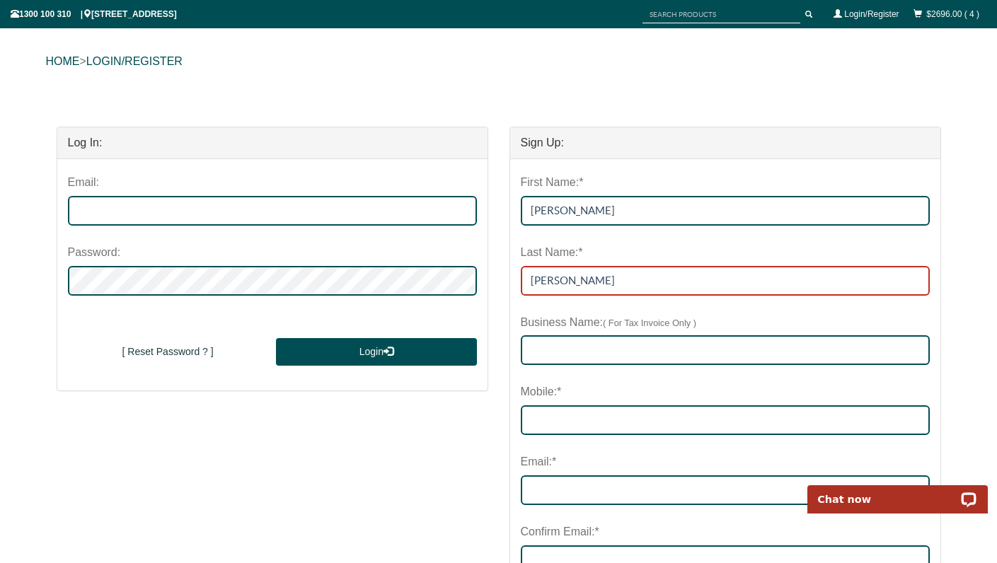
type input "Bagnall"
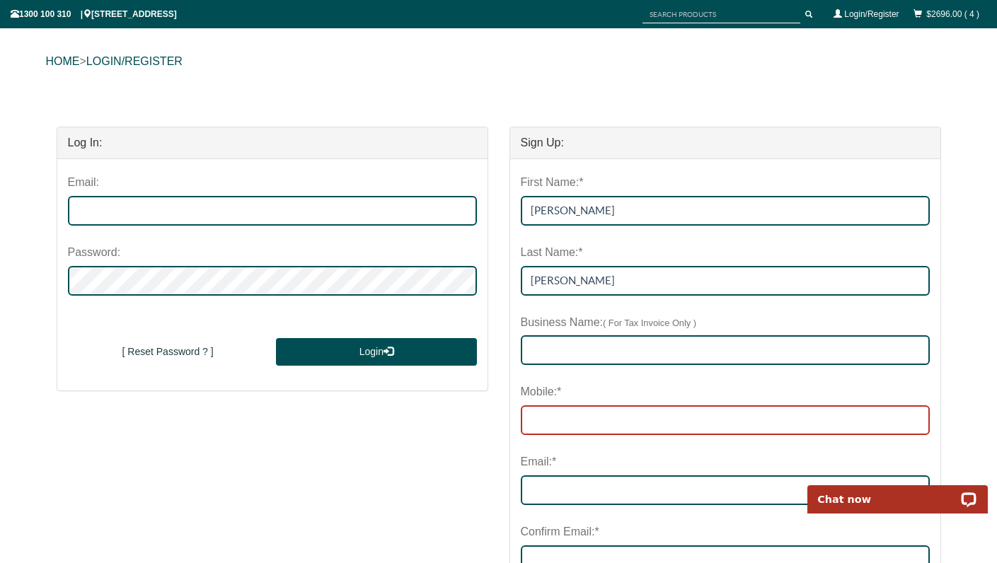
click at [631, 424] on input "Mobile:*" at bounding box center [725, 420] width 409 height 30
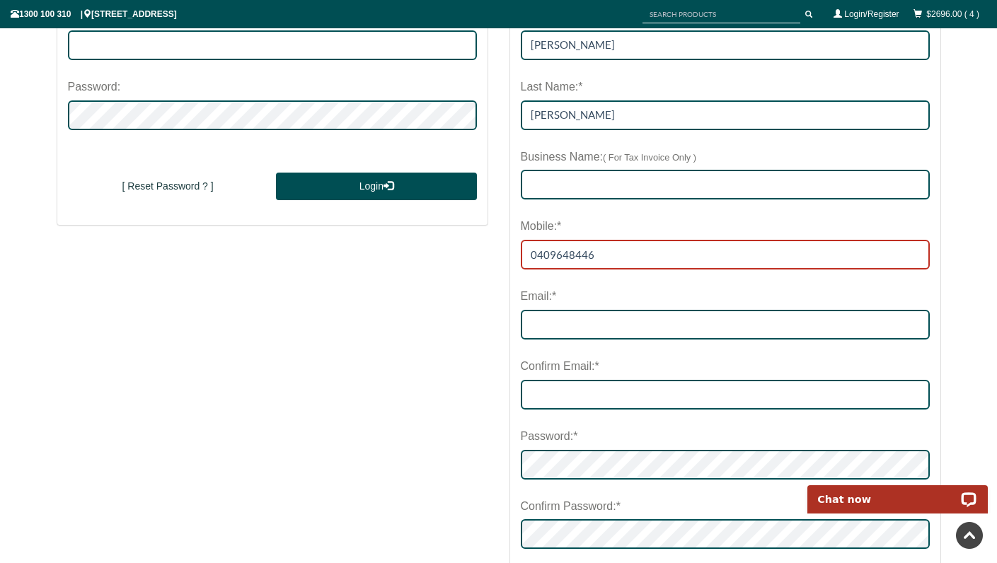
type input "0409648446"
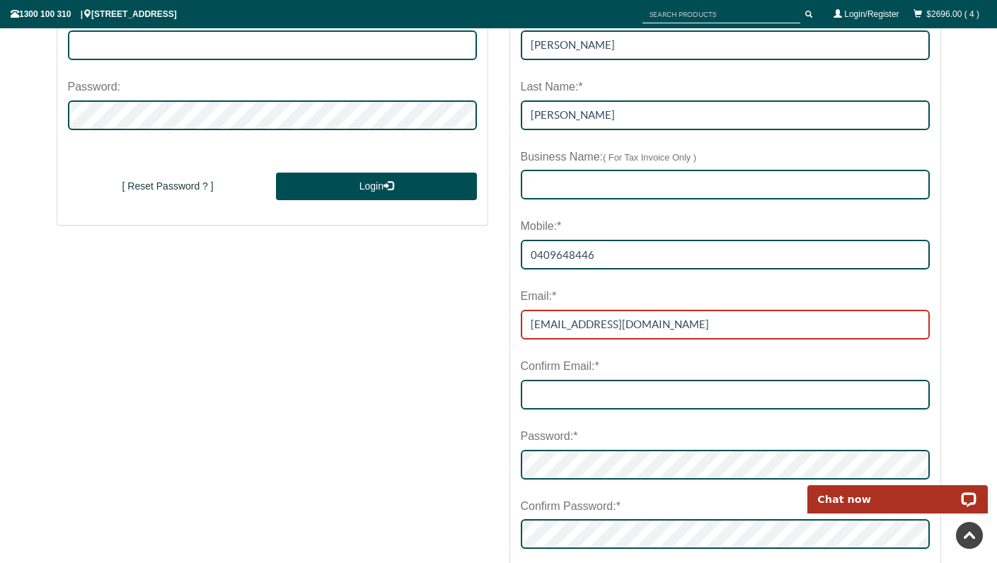
type input "robbagnall67@gmail.com"
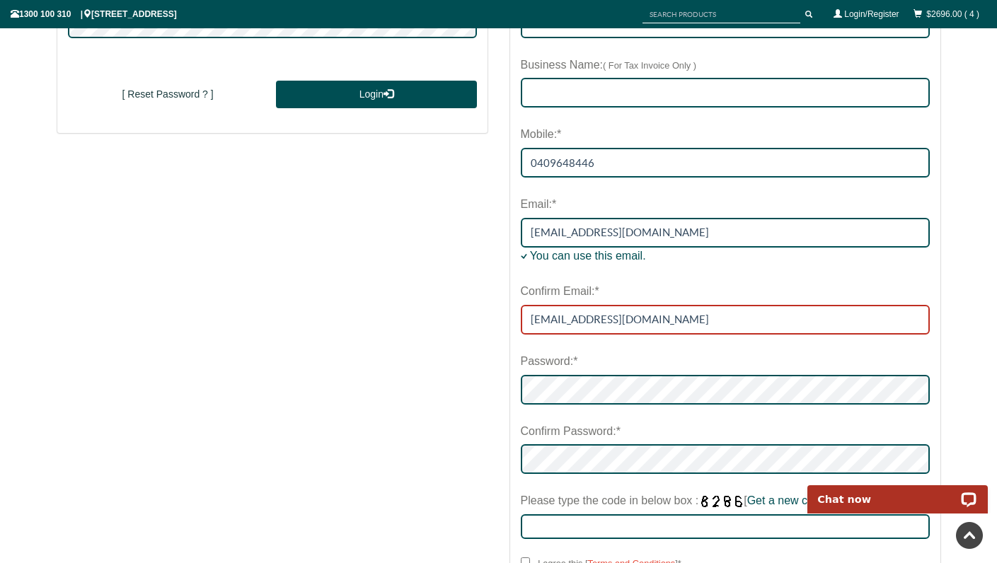
scroll to position [440, 0]
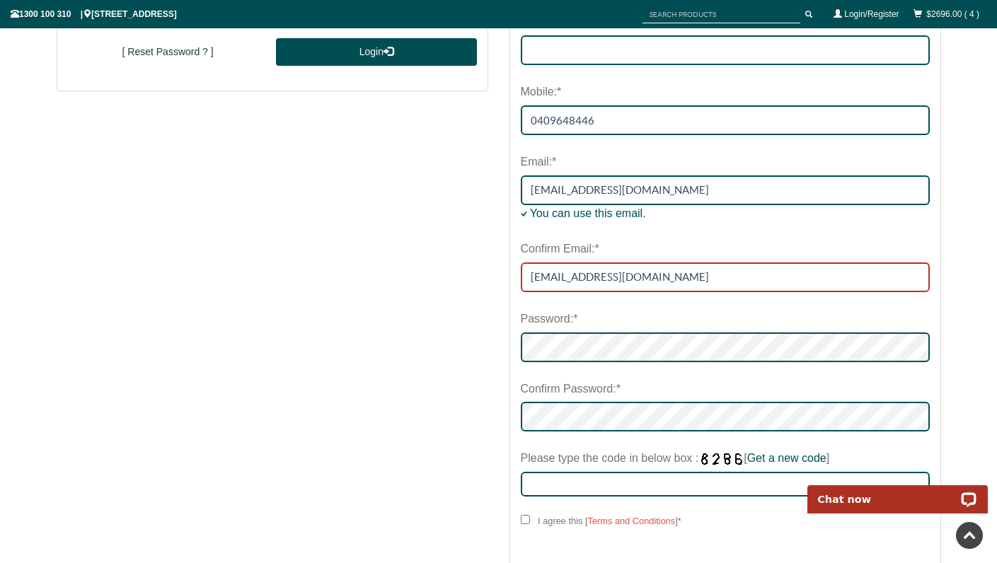
type input "robbagnall67@gmail.com"
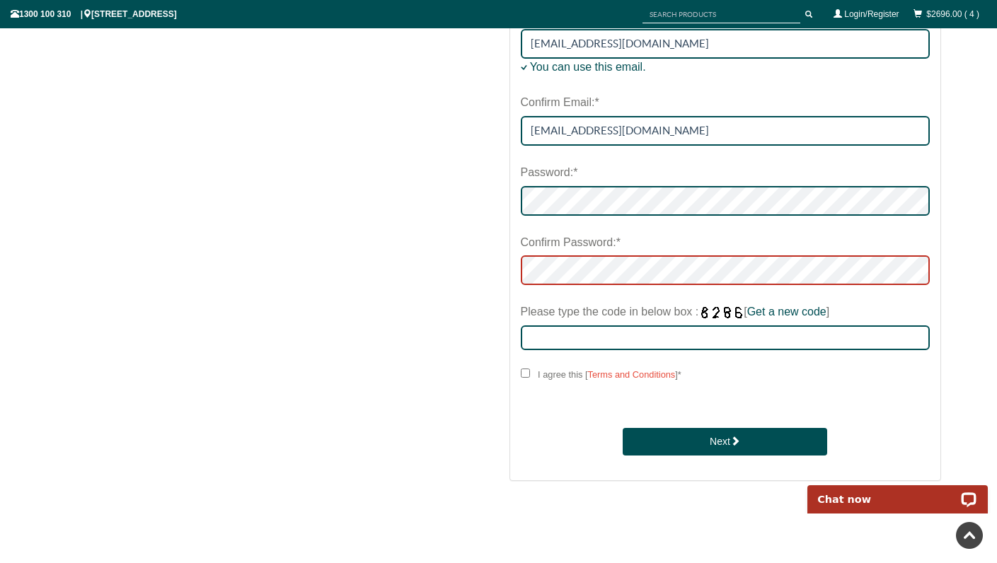
scroll to position [651, 0]
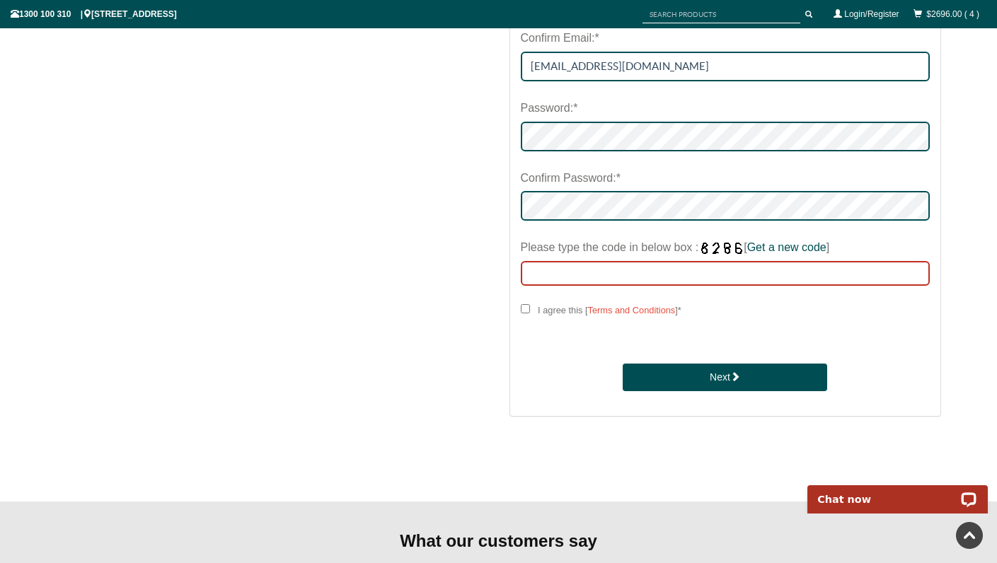
click at [626, 266] on input "Please type the code in below box : [ Get a new code ]" at bounding box center [725, 273] width 409 height 25
type input "2471"
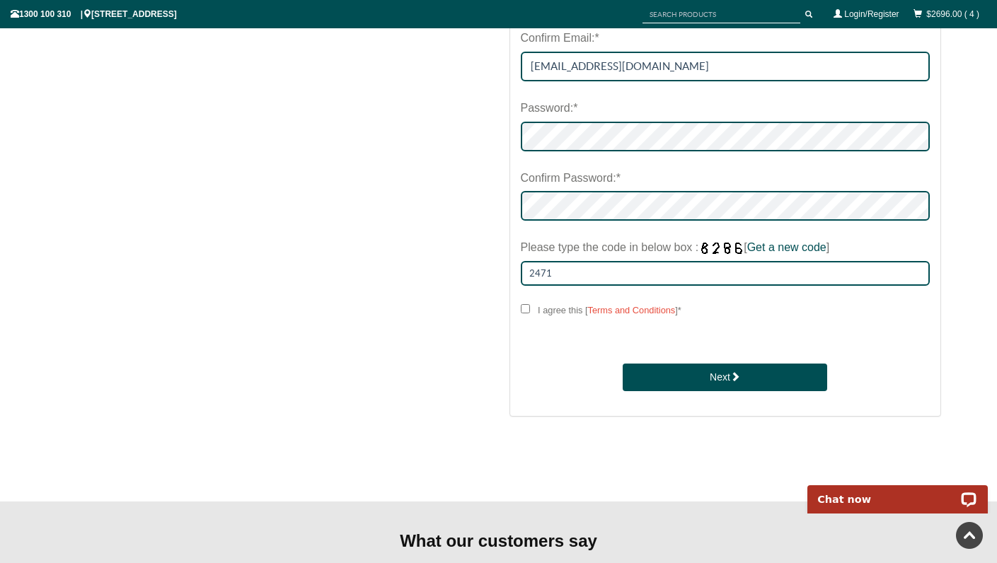
click at [522, 308] on input "I agree this [ Terms and Conditions ] *" at bounding box center [525, 308] width 9 height 9
checkbox input "****"
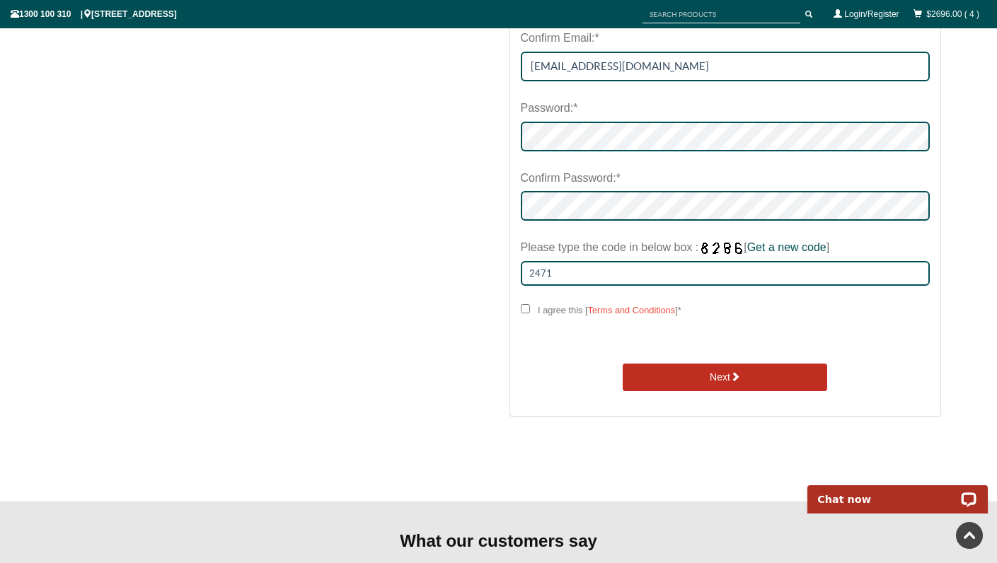
click at [699, 372] on button "Next" at bounding box center [725, 378] width 205 height 28
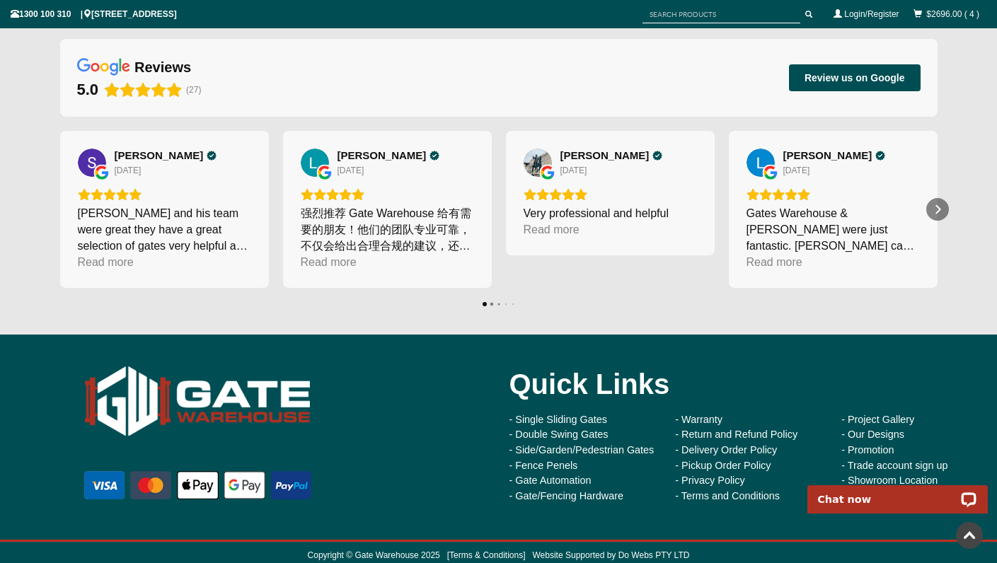
scroll to position [372, 0]
